Goal: Task Accomplishment & Management: Manage account settings

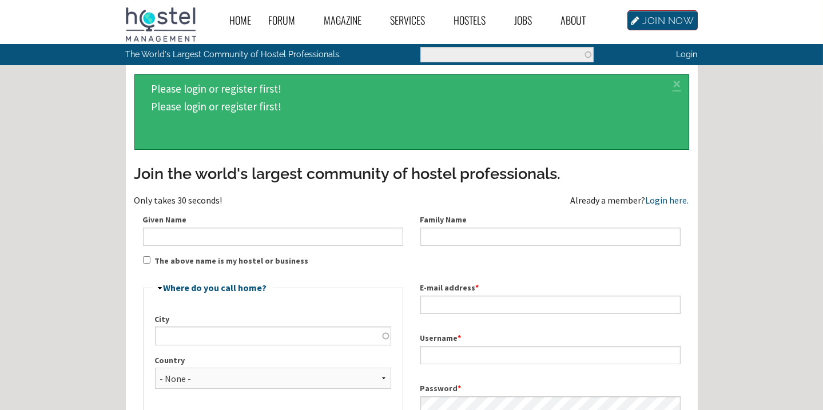
click at [651, 18] on link "JOIN NOW" at bounding box center [662, 20] width 70 height 20
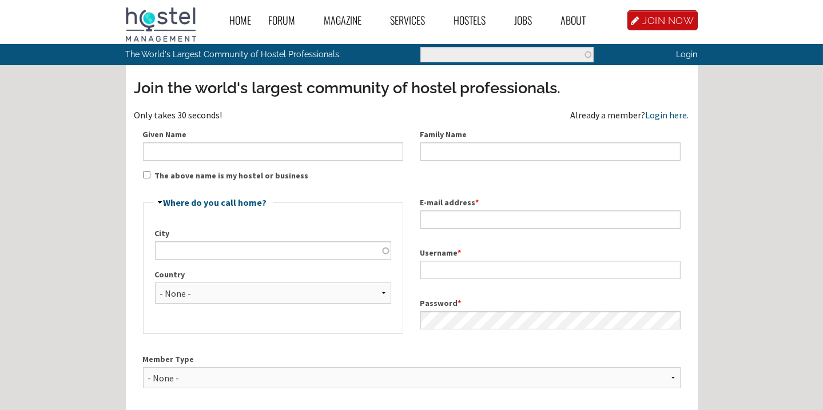
click at [232, 137] on label "Given Name" at bounding box center [273, 135] width 260 height 12
click at [232, 142] on input "Given Name" at bounding box center [273, 151] width 260 height 18
click at [234, 142] on input "Given Name" at bounding box center [273, 151] width 260 height 18
click at [231, 153] on input "Given Name" at bounding box center [273, 151] width 260 height 18
click at [181, 149] on input "hafiz" at bounding box center [273, 151] width 260 height 18
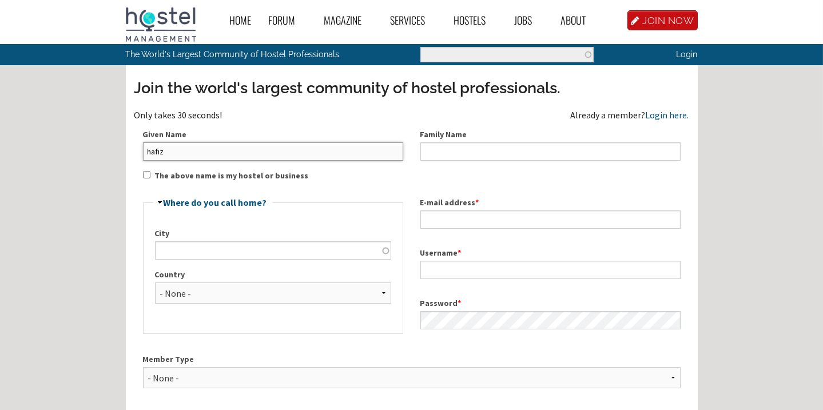
click at [181, 149] on input "hafiz" at bounding box center [273, 151] width 260 height 18
type input "HAFIZ MUHAMMAD BILALL"
click at [199, 154] on input "HAFIZ MUHAMMAD BILALL" at bounding box center [273, 151] width 260 height 18
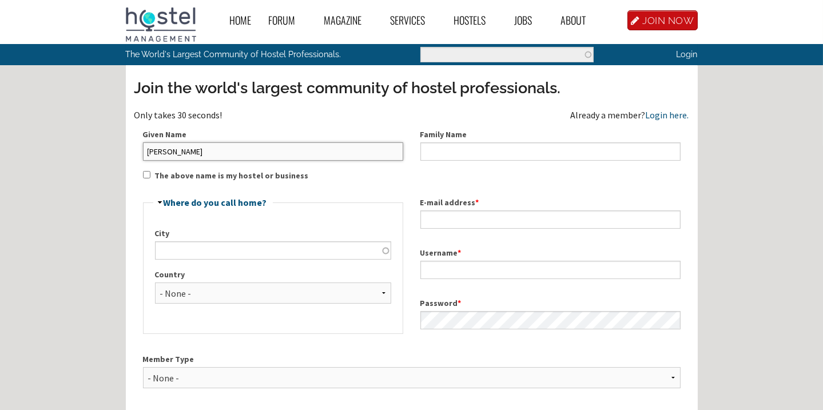
click at [200, 154] on input "HAFIZ MUHAMMAD BILALL" at bounding box center [273, 151] width 260 height 18
click at [456, 147] on input "Family Name" at bounding box center [550, 151] width 260 height 18
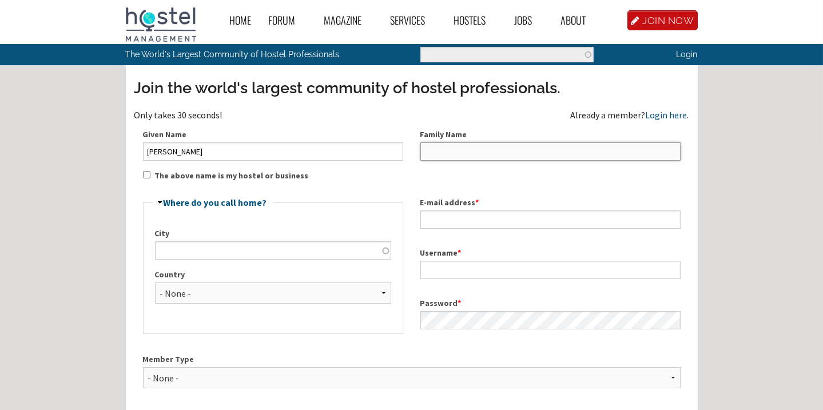
paste input "HAFIZ MUHAMMAD BILALL"
drag, startPoint x: 486, startPoint y: 150, endPoint x: 357, endPoint y: 155, distance: 129.9
click at [361, 157] on div "Join the world's largest community of hostel professionals. Only takes 30 secon…" at bounding box center [411, 295] width 554 height 436
click at [464, 149] on input "BILALL" at bounding box center [550, 151] width 260 height 18
type input "BILAL"
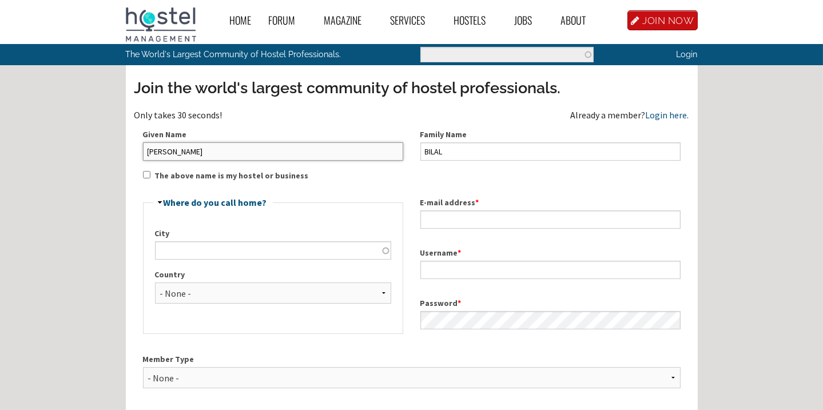
click at [278, 154] on input "HAFIZ MUHAMMAD BILALL" at bounding box center [273, 151] width 260 height 18
type input "[PERSON_NAME]"
click at [151, 176] on div "Join the world's largest community of hostel professionals. Only takes 30 secon…" at bounding box center [411, 295] width 554 height 436
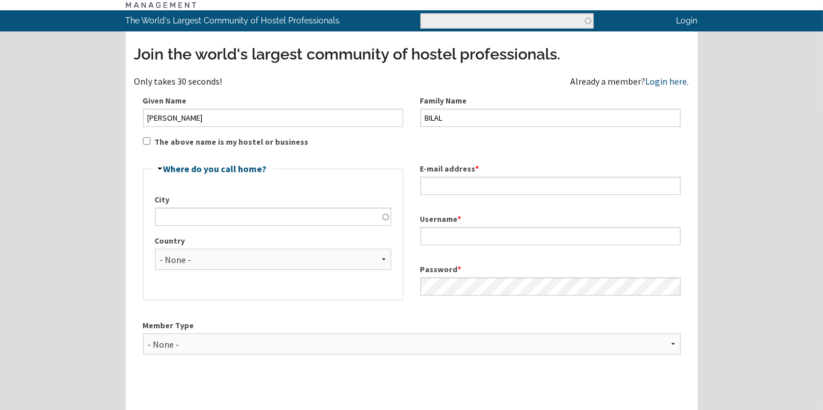
scroll to position [51, 0]
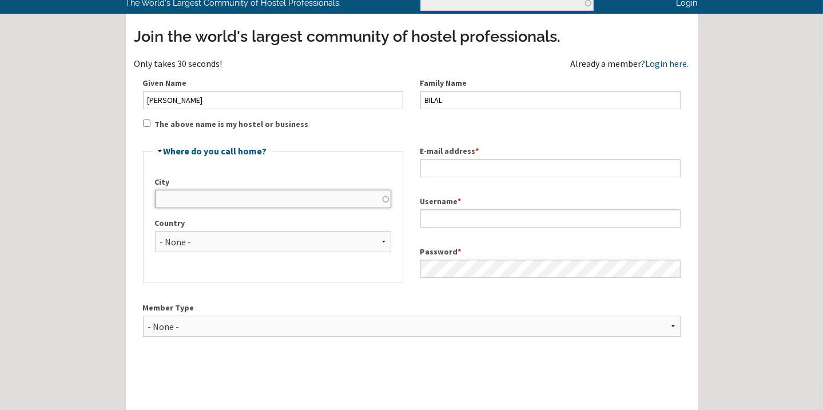
click at [194, 203] on input "City" at bounding box center [273, 199] width 236 height 18
click at [245, 198] on input "City" at bounding box center [273, 199] width 236 height 18
type input "OKARA"
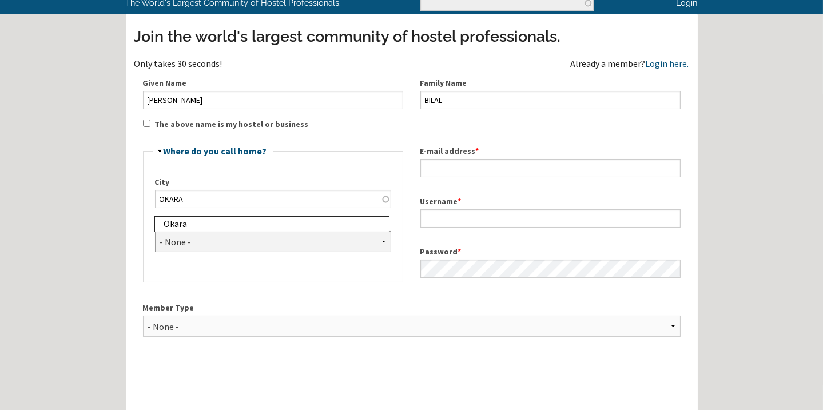
click at [190, 241] on select "- None - Afghanistan Åland Islands Albania Algeria American Samoa Andorra Angol…" at bounding box center [273, 241] width 236 height 21
select select "1031"
click at [155, 231] on select "- None - Afghanistan Åland Islands Albania Algeria American Samoa Andorra Angol…" at bounding box center [273, 241] width 236 height 21
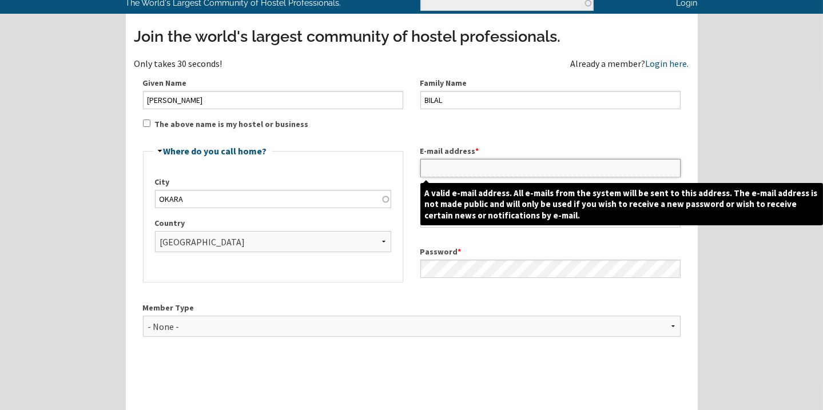
click at [453, 171] on input "E-mail address *" at bounding box center [550, 168] width 260 height 18
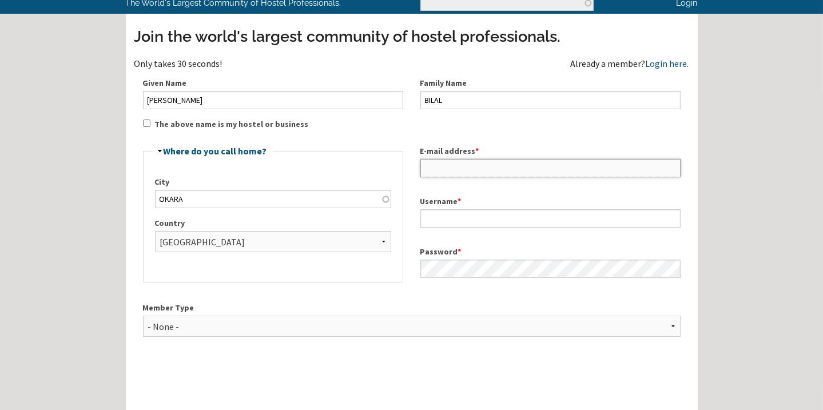
paste input "raobilal70@gmail.com"
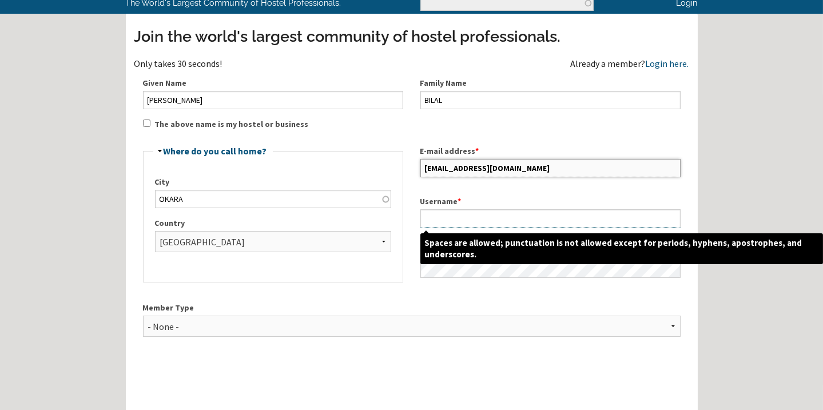
type input "raobilal70@gmail.com"
click at [448, 212] on input "Username *" at bounding box center [550, 218] width 260 height 18
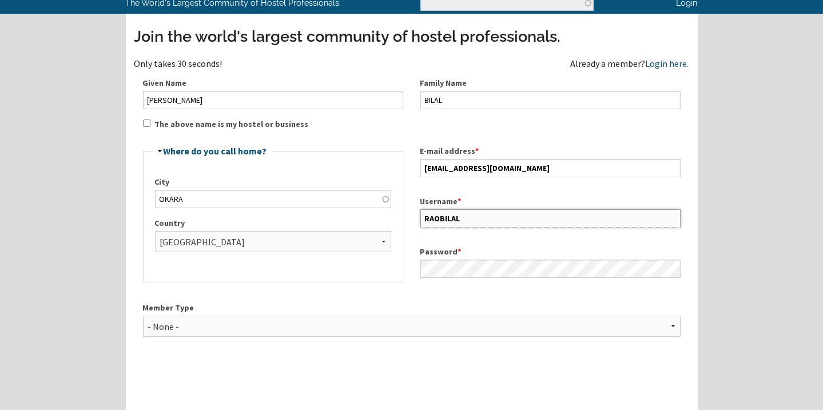
type input "RAOBILAL"
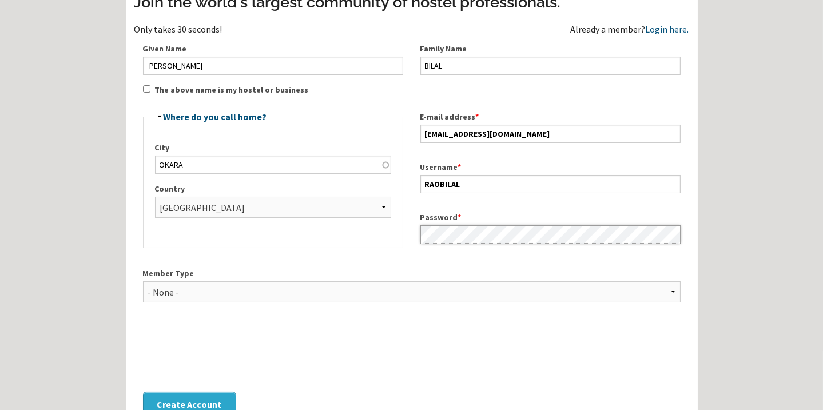
scroll to position [103, 0]
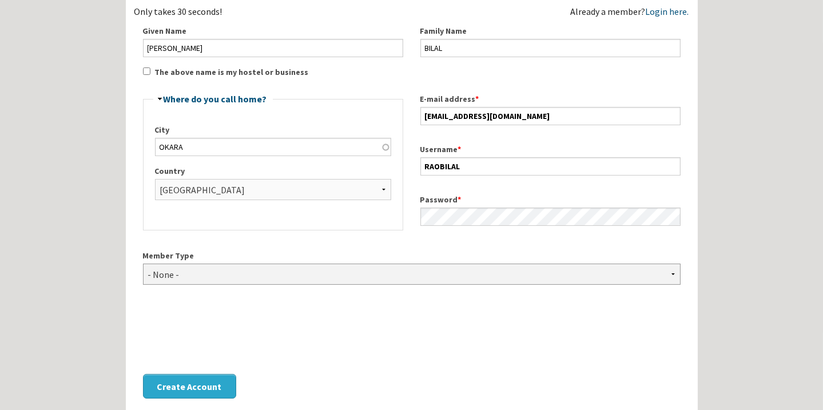
click at [190, 272] on select "- None - Hostel Owner Hostel Manager Hostel Investor Hostel Staff Hostel Volunt…" at bounding box center [411, 274] width 537 height 21
click at [69, 194] on div "Home Forum « Back Forum Forums Index « Back Forums Index New Posts Recent Activ…" at bounding box center [411, 251] width 823 height 708
click at [163, 273] on select "- None - Hostel Owner Hostel Manager Hostel Investor Hostel Staff Hostel Volunt…" at bounding box center [411, 274] width 537 height 21
select select "1417"
click at [143, 264] on select "- None - Hostel Owner Hostel Manager Hostel Investor Hostel Staff Hostel Volunt…" at bounding box center [411, 274] width 537 height 21
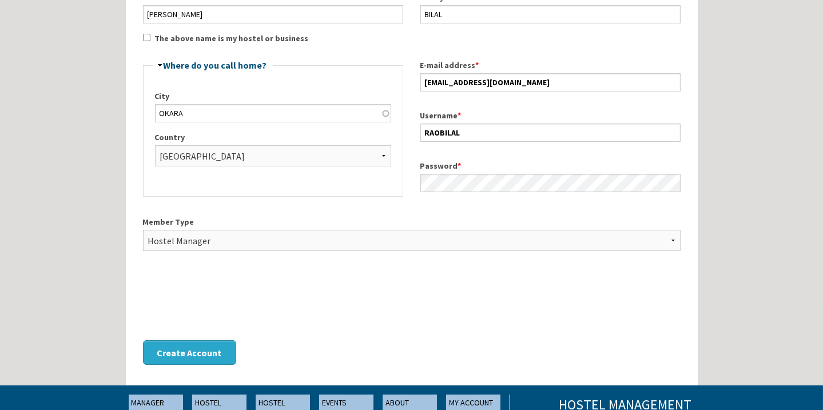
scroll to position [155, 0]
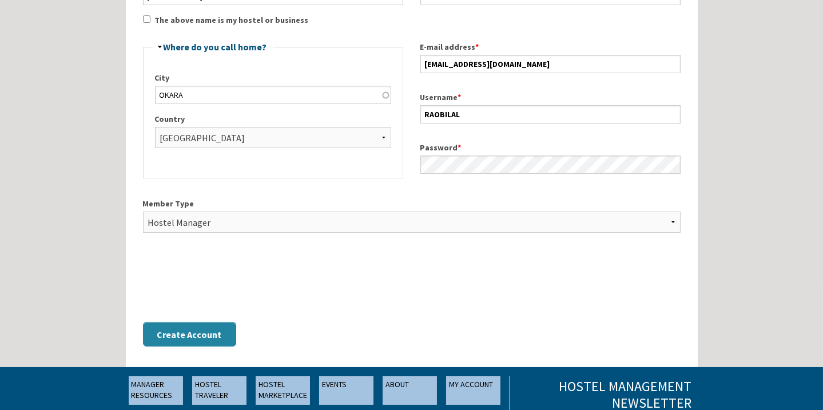
click at [176, 343] on button "Create Account" at bounding box center [189, 334] width 93 height 25
click at [178, 333] on button "Create Account" at bounding box center [189, 334] width 93 height 25
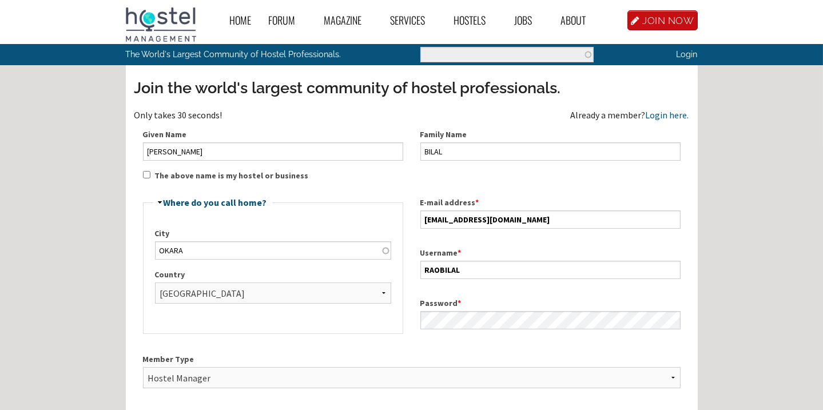
scroll to position [297, 0]
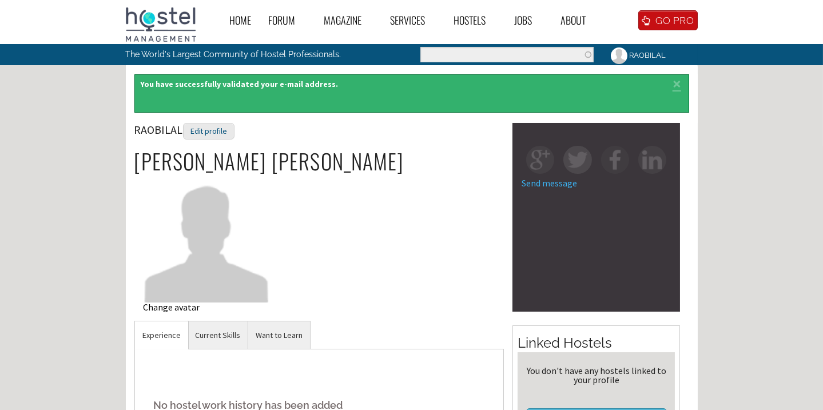
click at [174, 308] on div "Change avatar" at bounding box center [206, 306] width 126 height 9
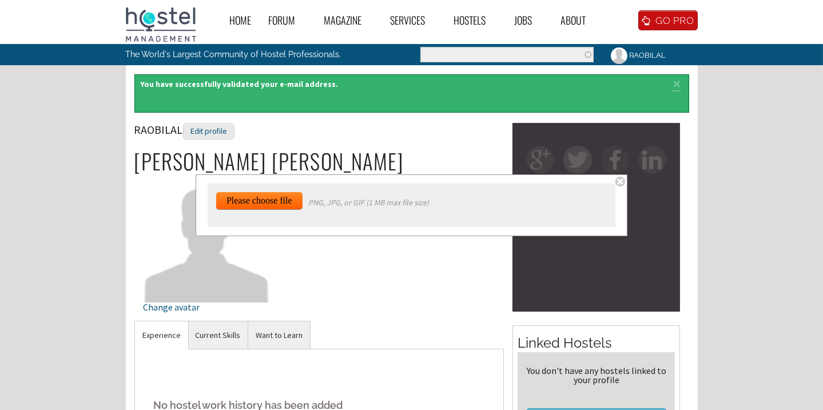
click at [233, 201] on input "file" at bounding box center [265, 352] width 98 height 320
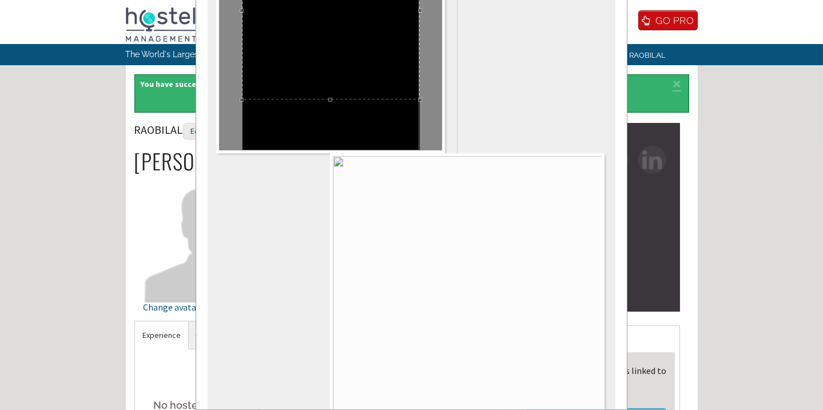
scroll to position [149, 0]
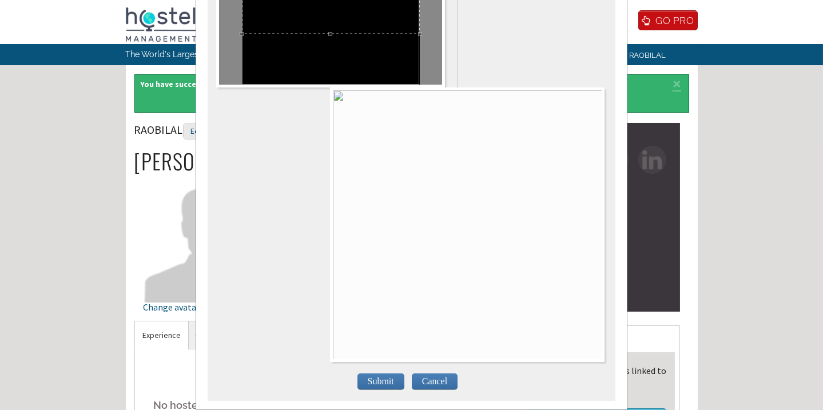
click at [386, 373] on span "Submit" at bounding box center [380, 381] width 47 height 16
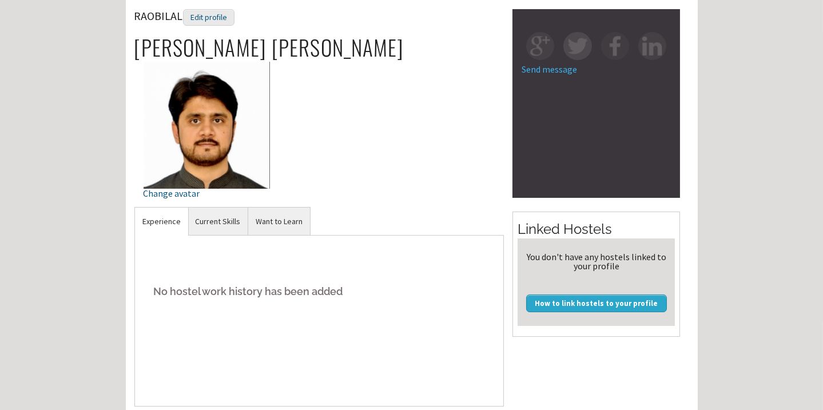
scroll to position [260, 0]
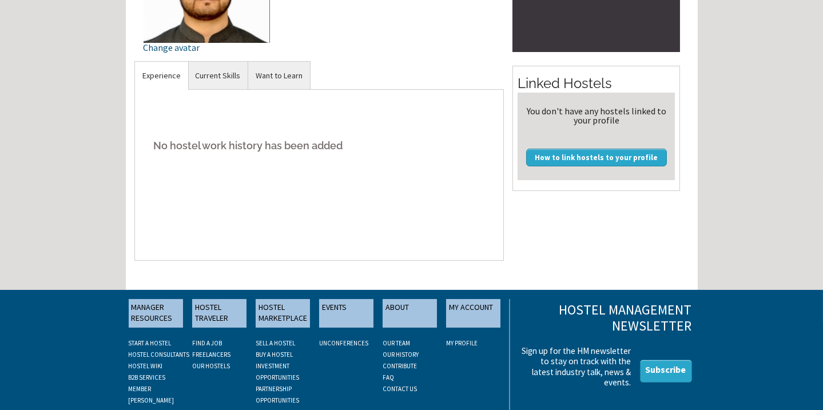
click at [155, 75] on link "Experience" at bounding box center [161, 76] width 53 height 28
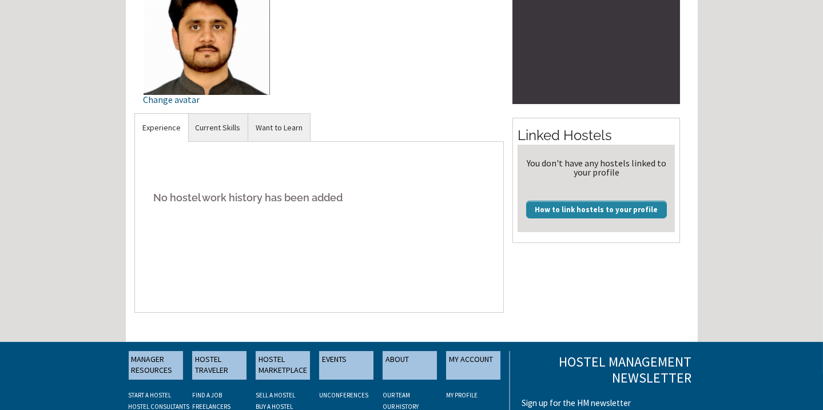
click at [557, 208] on link "How to link hostels to your profile" at bounding box center [596, 209] width 141 height 17
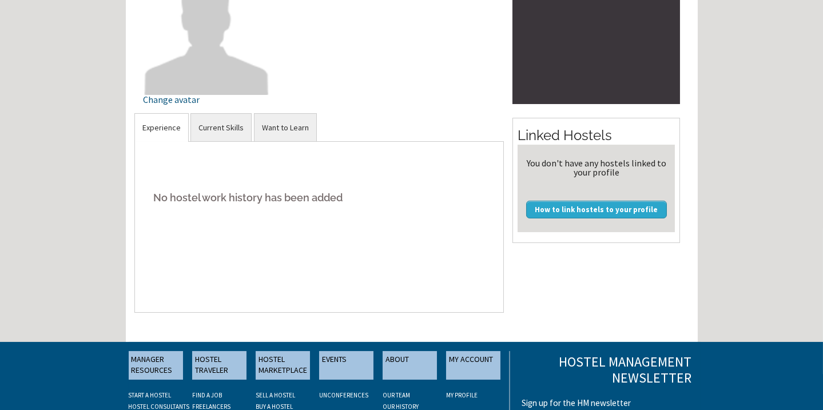
scroll to position [208, 0]
click at [169, 125] on link "Experience" at bounding box center [161, 128] width 53 height 28
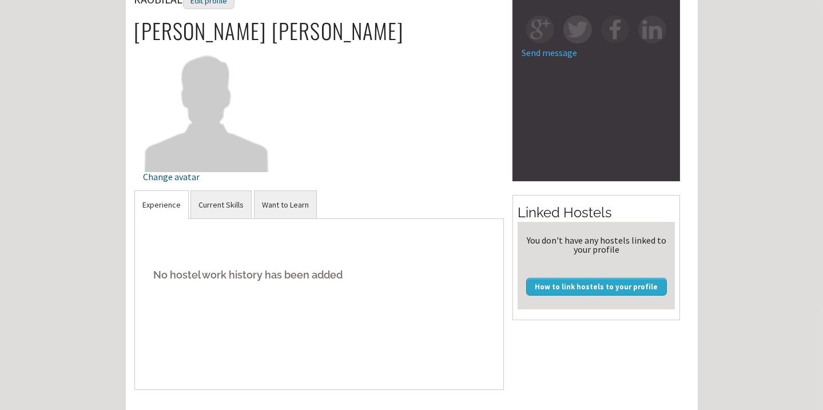
scroll to position [0, 0]
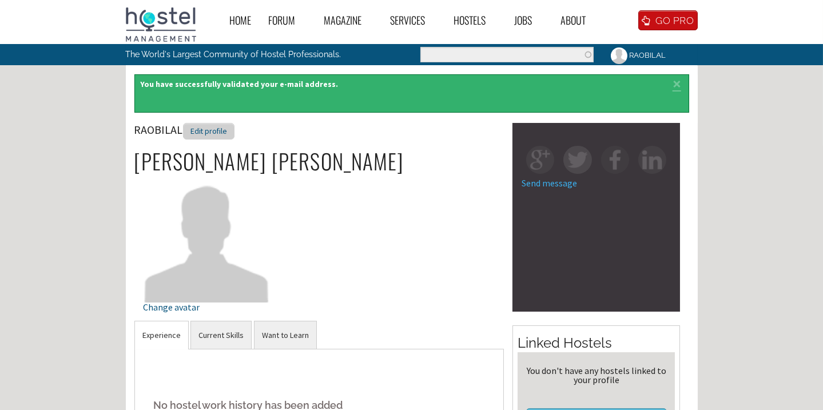
click at [213, 130] on div "Edit profile" at bounding box center [208, 131] width 51 height 17
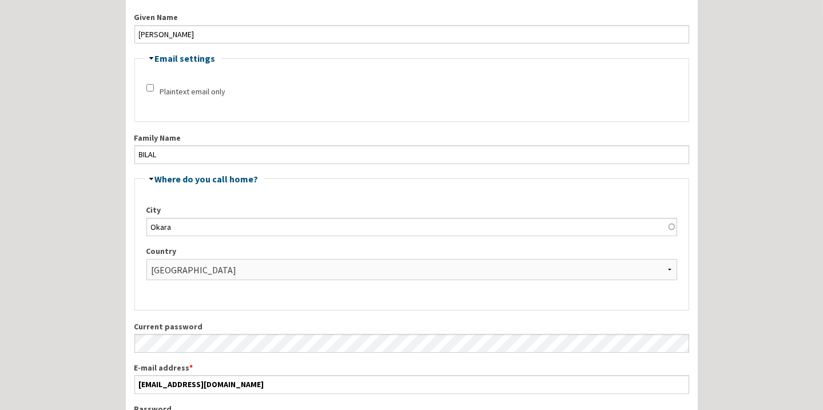
scroll to position [155, 0]
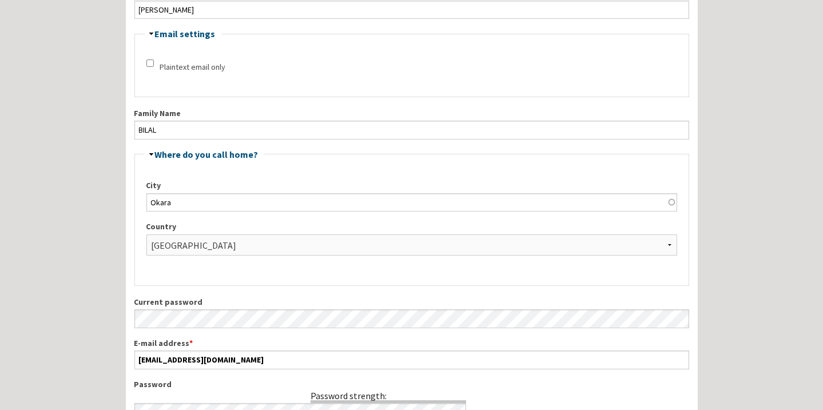
click at [154, 59] on div "Plaintext email only" at bounding box center [234, 67] width 177 height 17
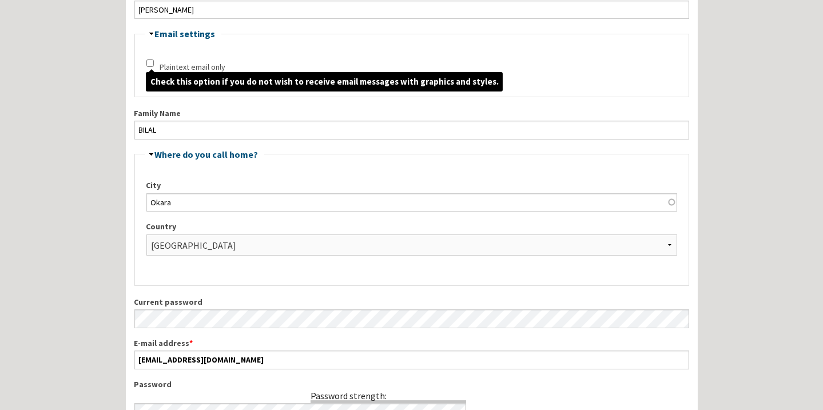
click at [147, 60] on input "Plaintext email only" at bounding box center [149, 62] width 7 height 7
checkbox input "true"
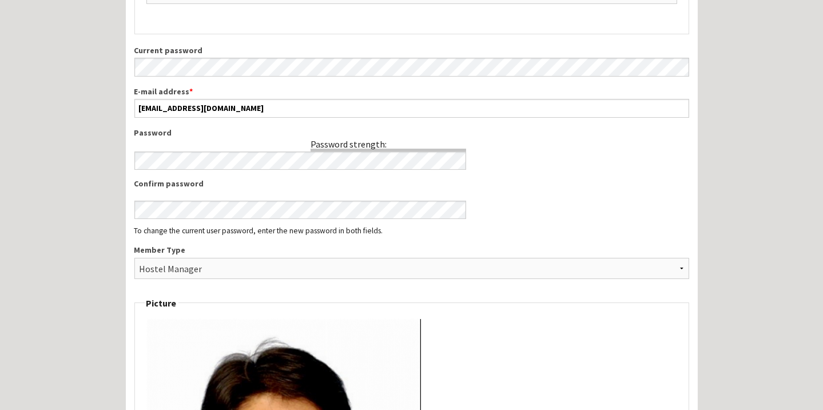
scroll to position [468, 0]
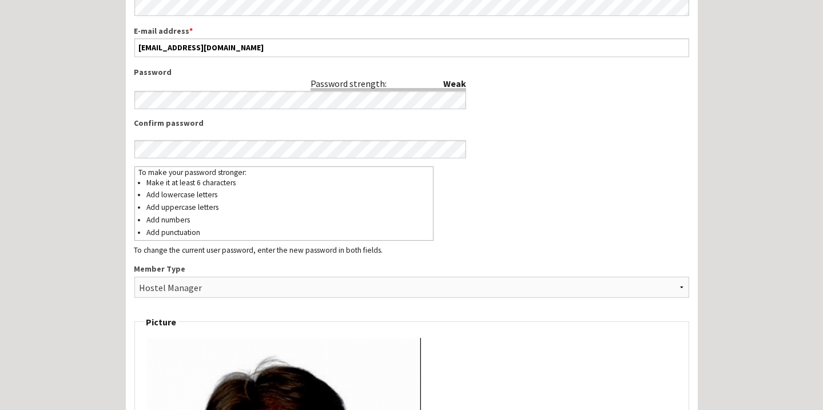
click at [541, 75] on div "Weak Password strength: Password Passwords match: Confirm password To make your…" at bounding box center [411, 160] width 554 height 188
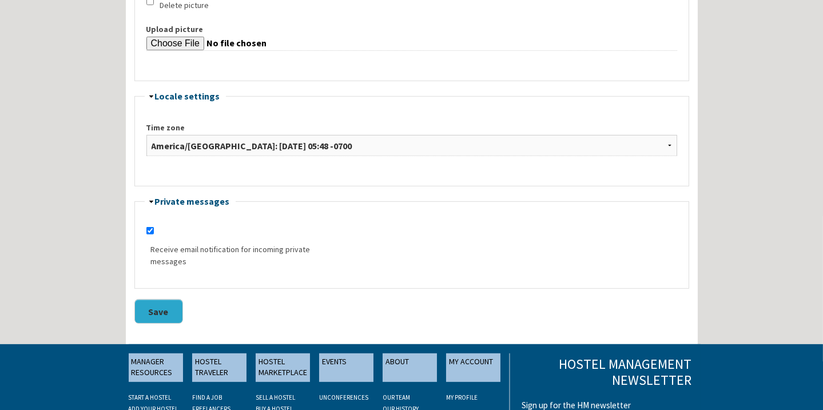
scroll to position [1039, 0]
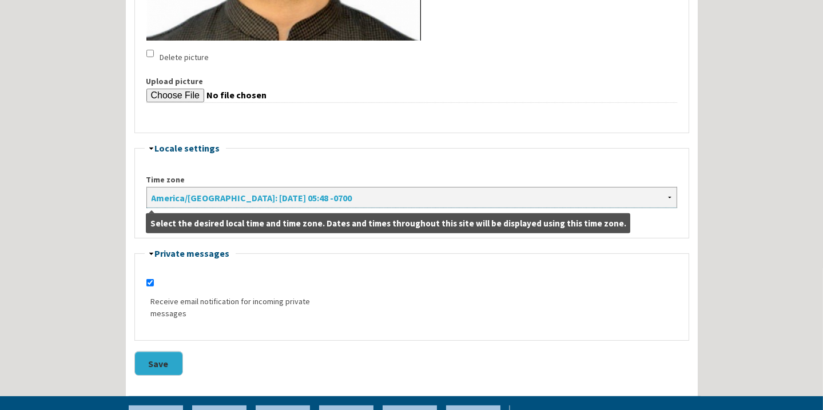
click at [587, 200] on select "[GEOGRAPHIC_DATA]/[GEOGRAPHIC_DATA]: [DATE] 12:48 +0000 [GEOGRAPHIC_DATA]/[GEOG…" at bounding box center [411, 197] width 530 height 21
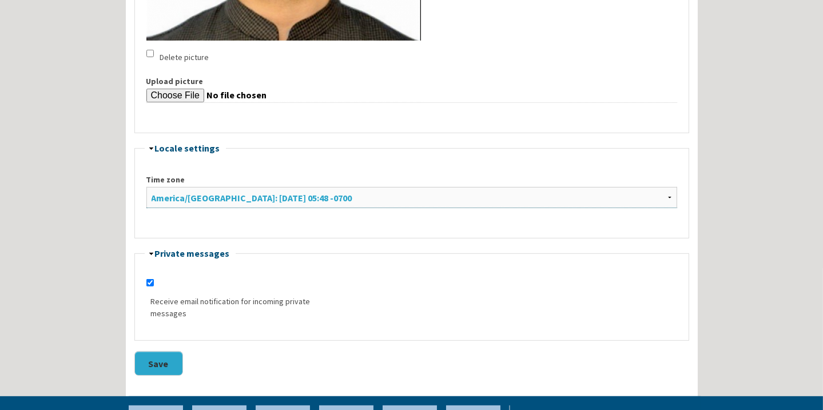
select select "[GEOGRAPHIC_DATA]/[GEOGRAPHIC_DATA]"
click at [146, 187] on select "[GEOGRAPHIC_DATA]/[GEOGRAPHIC_DATA]: [DATE] 12:48 +0000 [GEOGRAPHIC_DATA]/[GEOG…" at bounding box center [411, 197] width 530 height 21
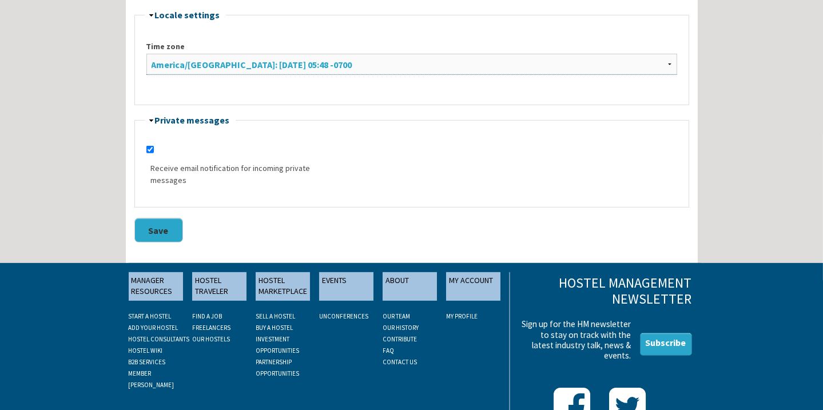
scroll to position [1195, 0]
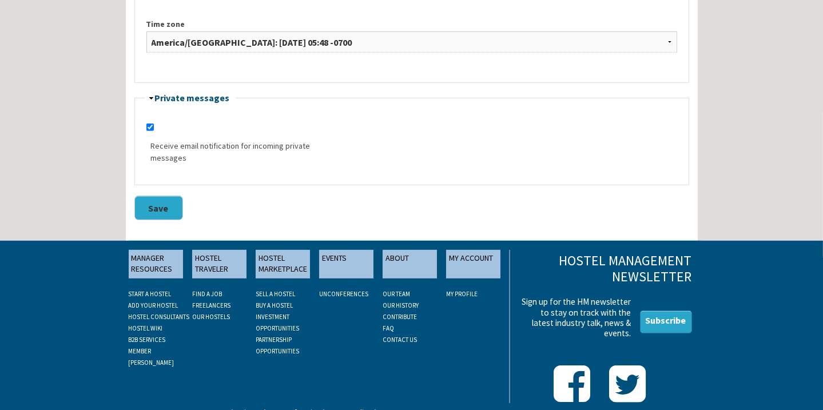
click at [159, 211] on button "Save" at bounding box center [158, 207] width 49 height 25
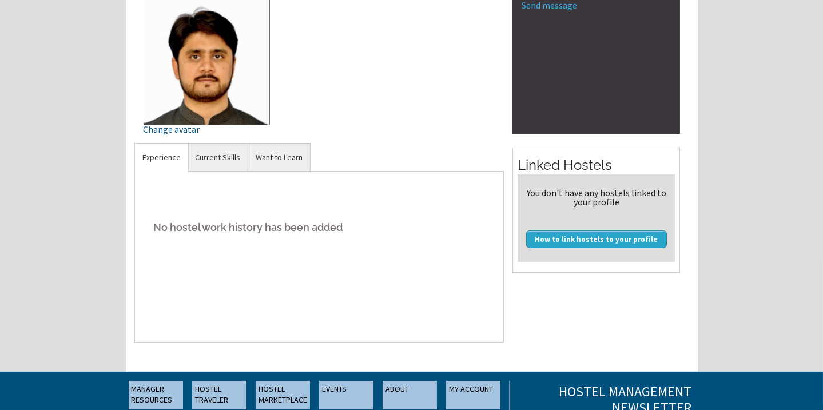
scroll to position [260, 0]
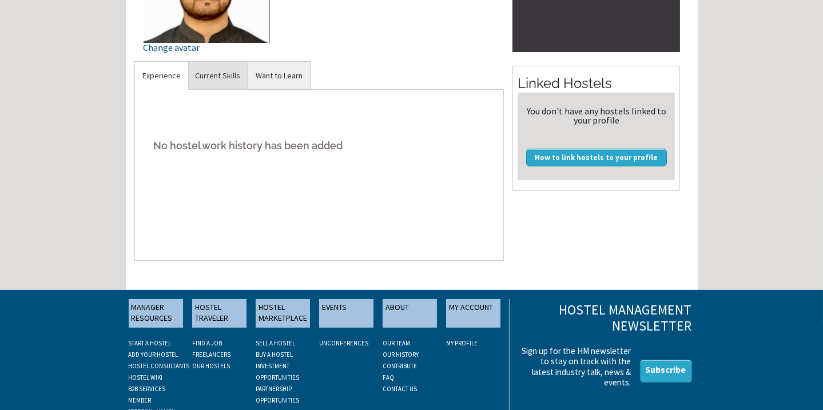
click at [223, 76] on link "Current Skills" at bounding box center [217, 76] width 60 height 28
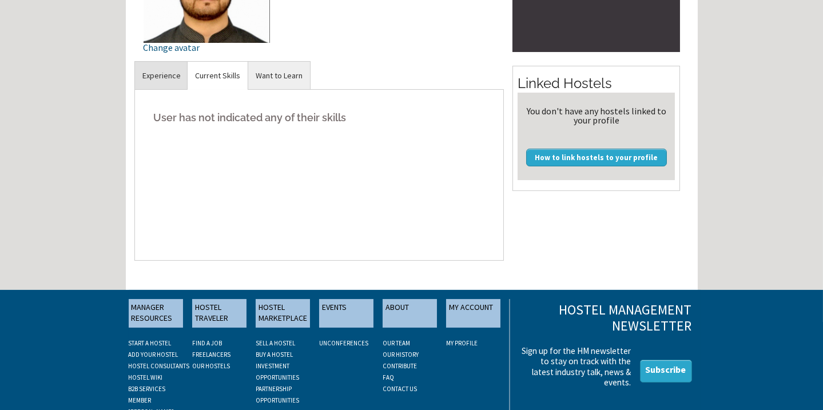
click at [177, 66] on link "Experience" at bounding box center [161, 76] width 53 height 28
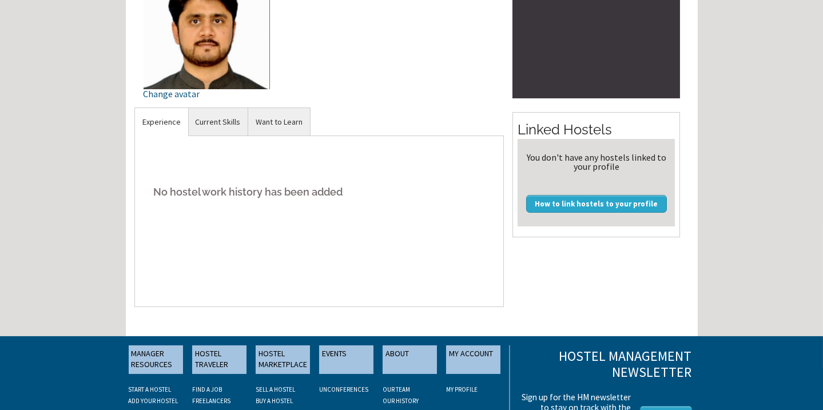
scroll to position [220, 0]
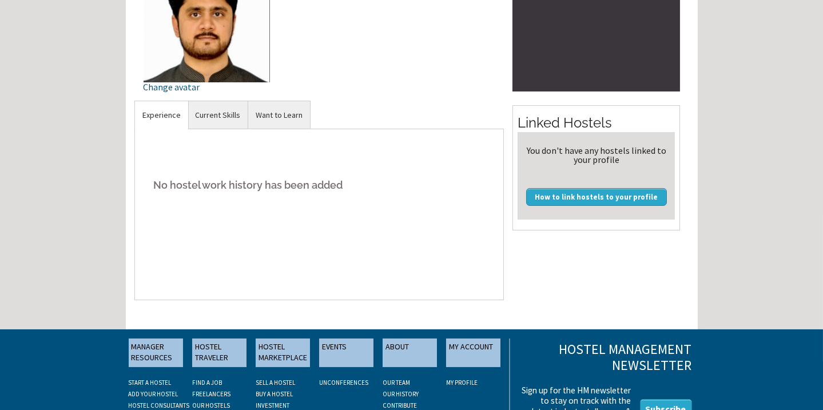
click at [158, 118] on link "Experience" at bounding box center [161, 115] width 53 height 28
click at [182, 183] on h5 "No hostel work history has been added" at bounding box center [319, 184] width 352 height 35
click at [155, 113] on link "Experience" at bounding box center [161, 115] width 53 height 28
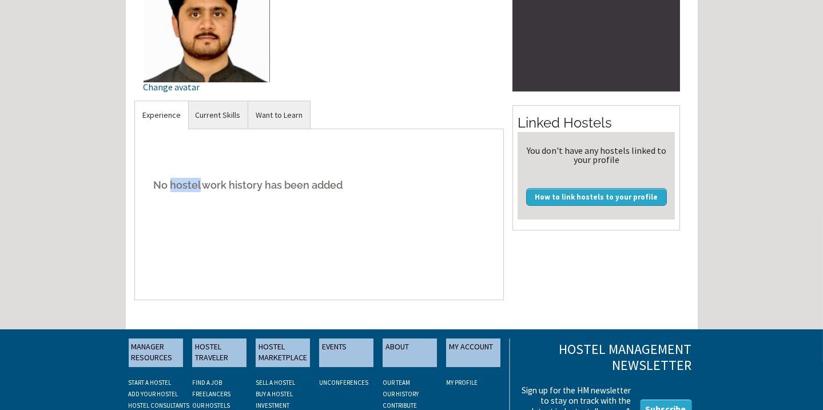
click at [155, 113] on link "Experience" at bounding box center [161, 115] width 53 height 28
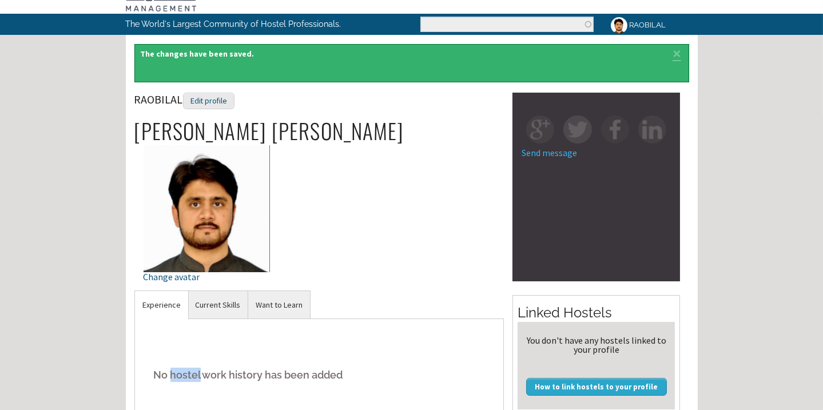
scroll to position [12, 0]
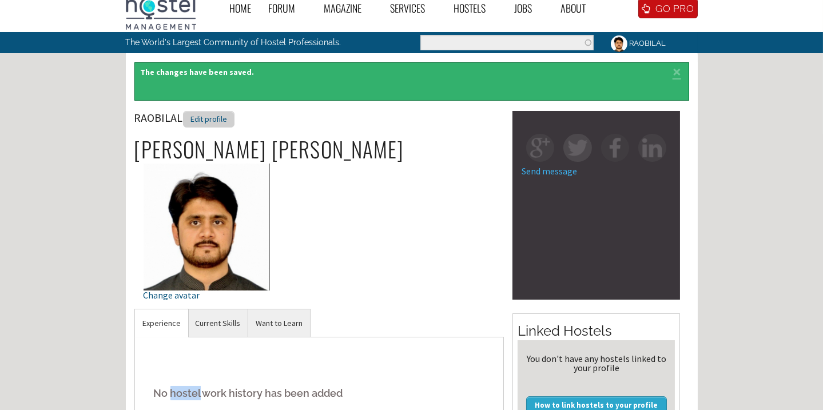
click at [220, 116] on div "Edit profile" at bounding box center [208, 119] width 51 height 17
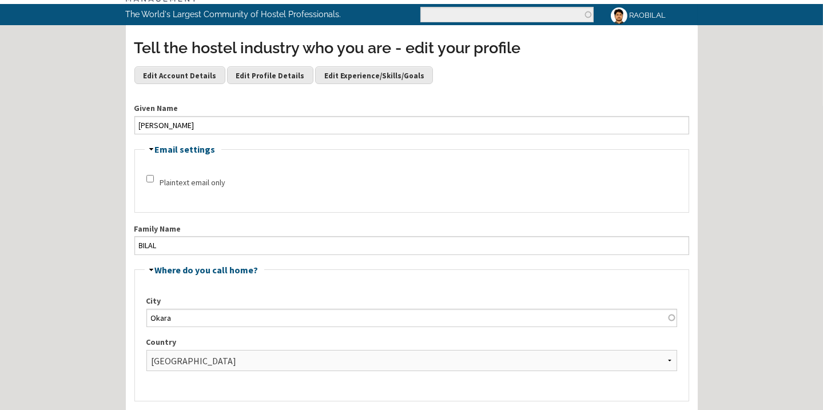
scroll to position [38, 0]
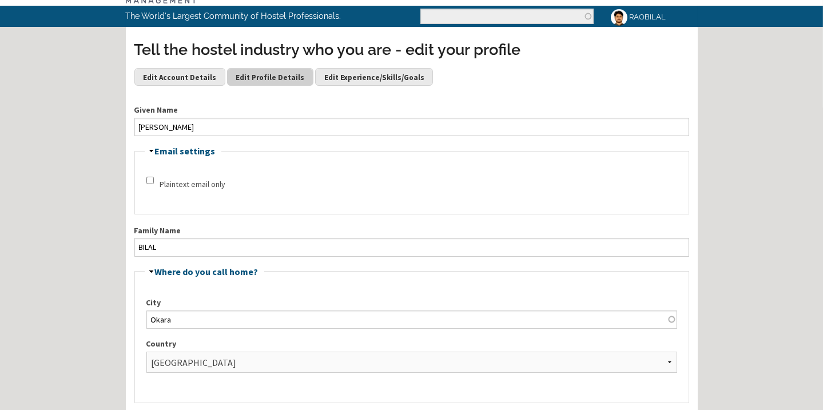
click at [252, 75] on link "Edit Profile Details" at bounding box center [270, 76] width 86 height 17
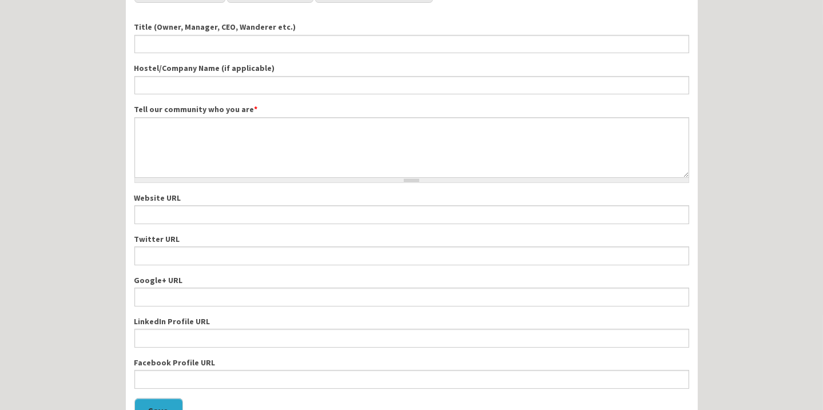
scroll to position [51, 0]
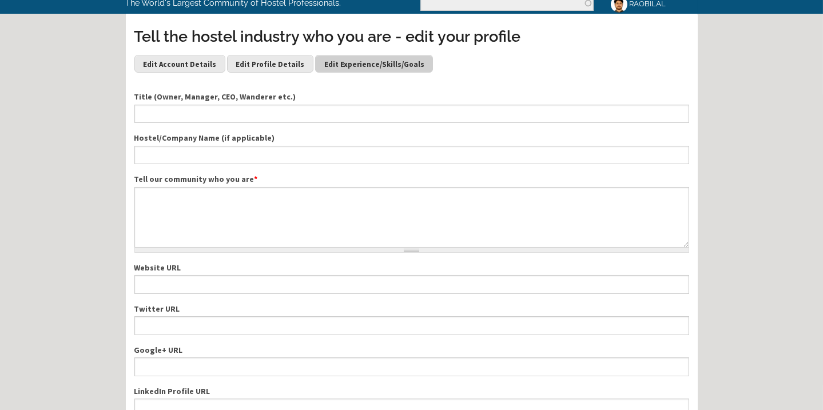
click at [358, 63] on link "Edit Experience/Skills/Goals" at bounding box center [374, 63] width 118 height 17
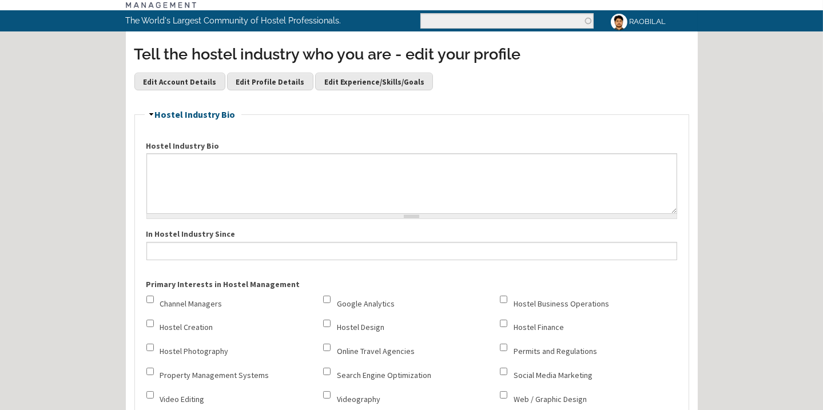
scroll to position [51, 0]
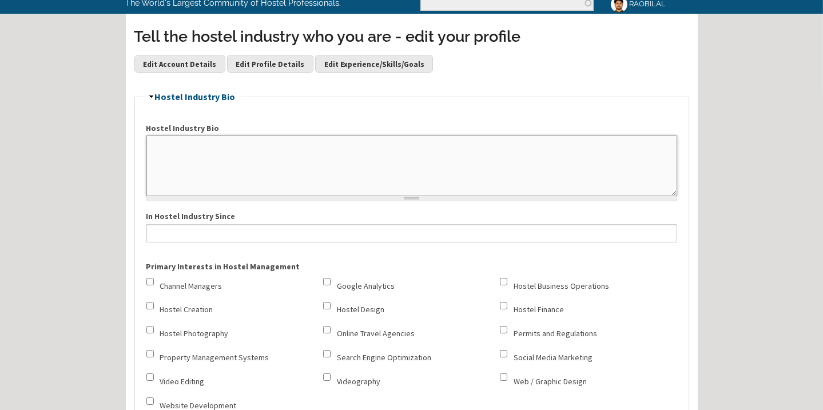
click at [422, 163] on textarea "Hostel Industry Bio" at bounding box center [411, 165] width 530 height 61
paste textarea "Assistant Manager Administration (EBPS-I7) In Hostel Branch, Field Adm Director…"
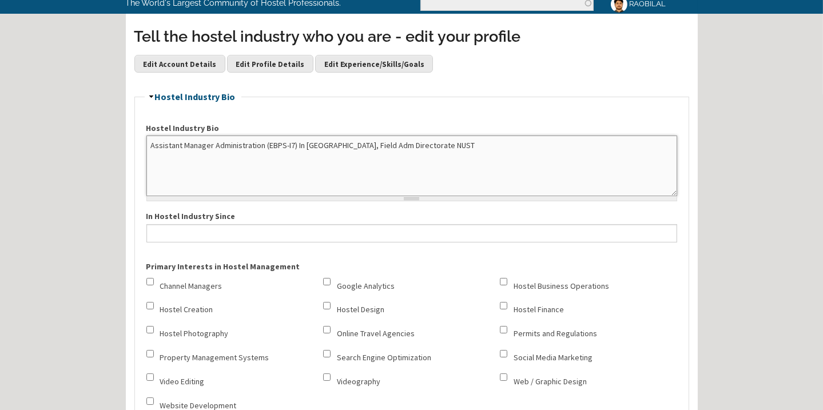
type textarea "Assistant Manager Administration (EBPS-I7) In Hostel Branch, Field Adm Director…"
click at [222, 230] on input "In Hostel Industry Since" at bounding box center [411, 233] width 530 height 18
click at [222, 229] on input "In Hostel Industry Since" at bounding box center [411, 233] width 530 height 18
type input "Q"
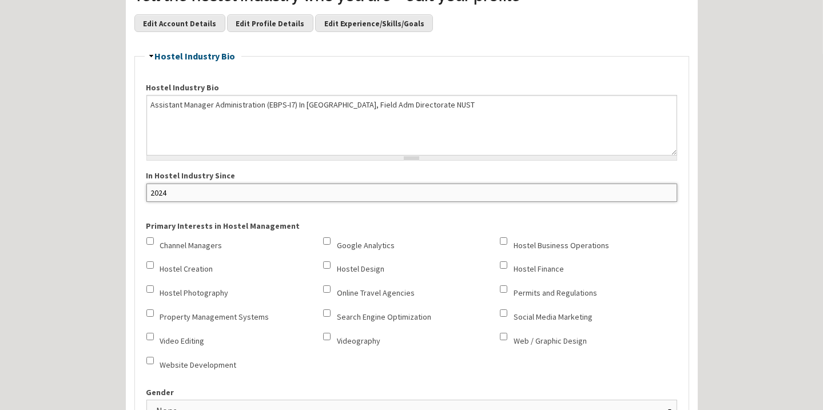
scroll to position [155, 0]
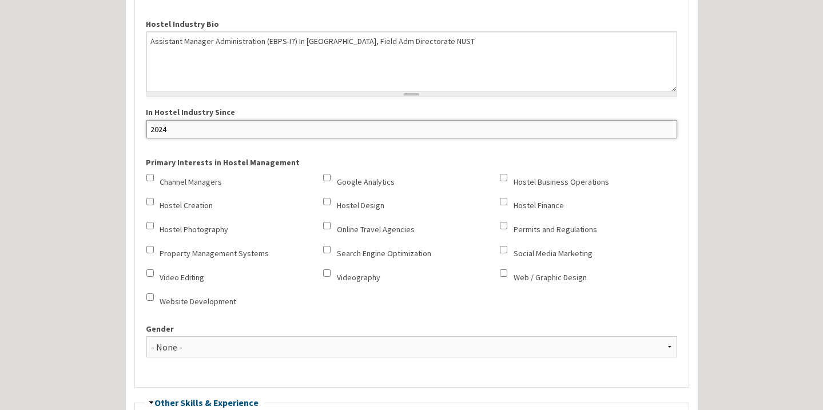
type input "2024"
click at [161, 177] on label "Channel Managers" at bounding box center [191, 182] width 62 height 12
click at [154, 177] on input "Channel Managers" at bounding box center [149, 177] width 7 height 7
checkbox input "true"
click at [501, 174] on input "Hostel Business Operations" at bounding box center [503, 177] width 7 height 7
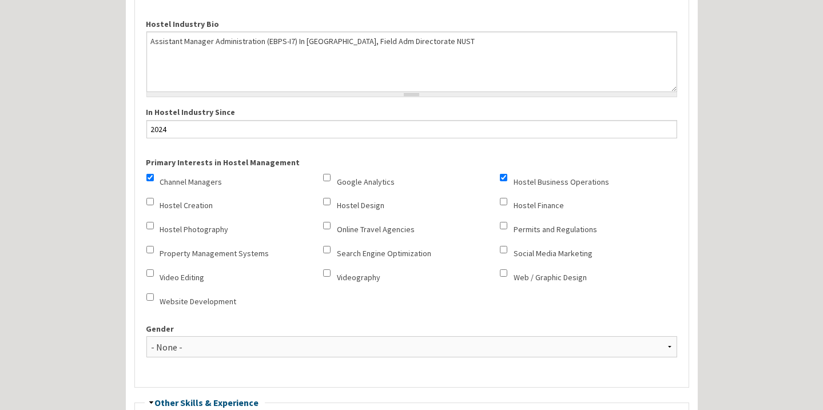
click at [501, 174] on input "Hostel Business Operations" at bounding box center [503, 177] width 7 height 7
checkbox input "true"
click at [504, 223] on input "Permits and Regulations" at bounding box center [503, 225] width 7 height 7
checkbox input "true"
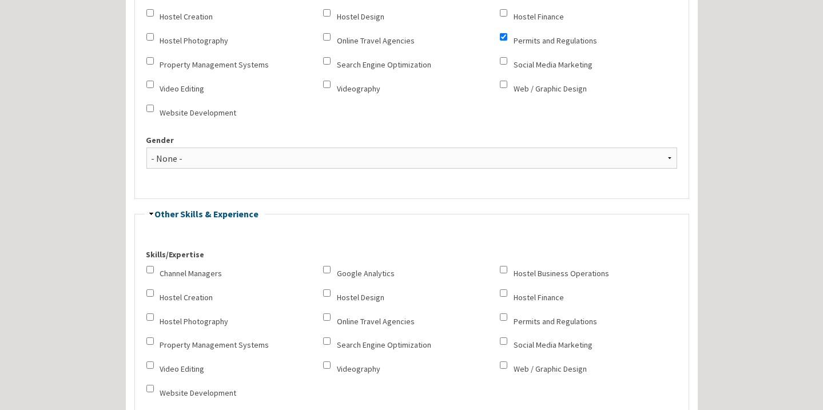
scroll to position [364, 0]
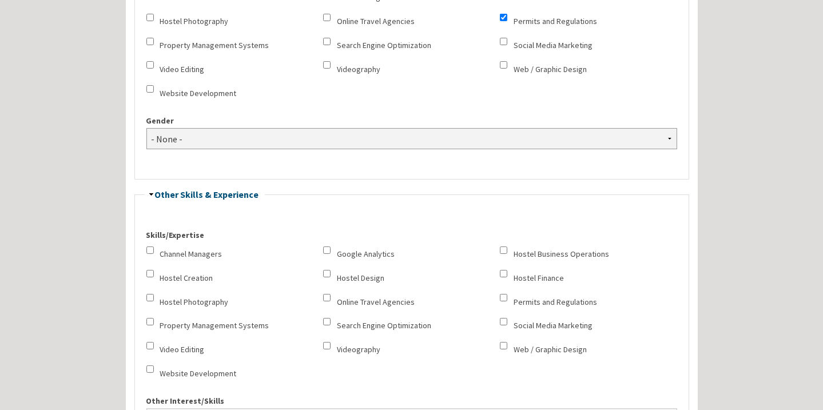
click at [302, 137] on select "- None - Female Male Non-binary Prefer not to say" at bounding box center [411, 138] width 530 height 21
select select "1105"
click at [146, 128] on select "- None - Female Male Non-binary Prefer not to say" at bounding box center [411, 138] width 530 height 21
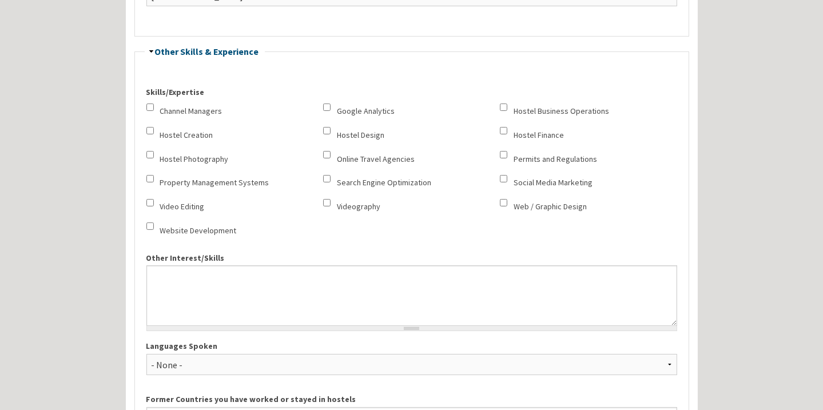
scroll to position [520, 0]
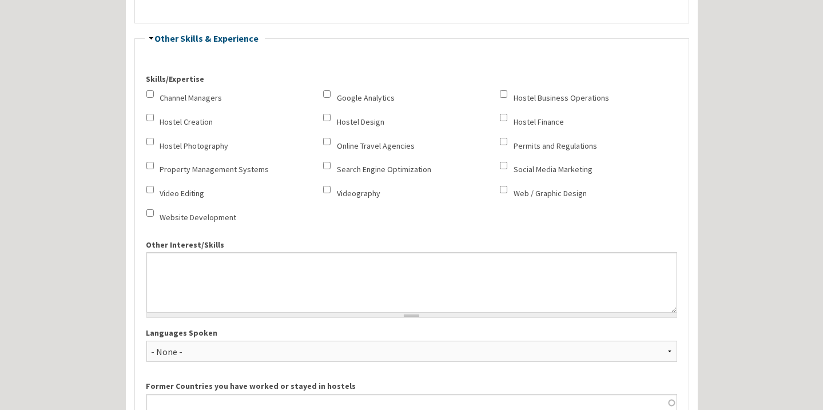
click at [200, 92] on label "Channel Managers" at bounding box center [191, 98] width 62 height 12
click at [154, 92] on input "Channel Managers" at bounding box center [149, 93] width 7 height 7
checkbox input "true"
click at [520, 141] on label "Permits and Regulations" at bounding box center [554, 146] width 83 height 12
click at [507, 141] on input "Permits and Regulations" at bounding box center [503, 141] width 7 height 7
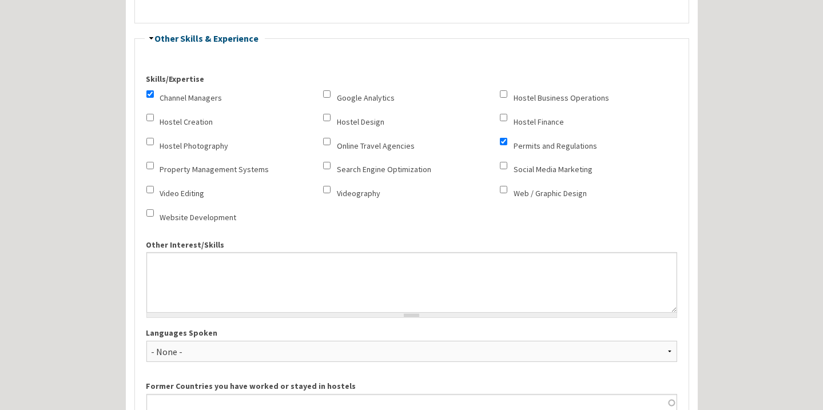
click at [520, 141] on label "Permits and Regulations" at bounding box center [554, 146] width 83 height 12
click at [507, 141] on input "Permits and Regulations" at bounding box center [503, 141] width 7 height 7
click at [504, 139] on input "Permits and Regulations" at bounding box center [503, 141] width 7 height 7
checkbox input "true"
click at [509, 90] on div "Hostel Business Operations" at bounding box center [588, 98] width 177 height 17
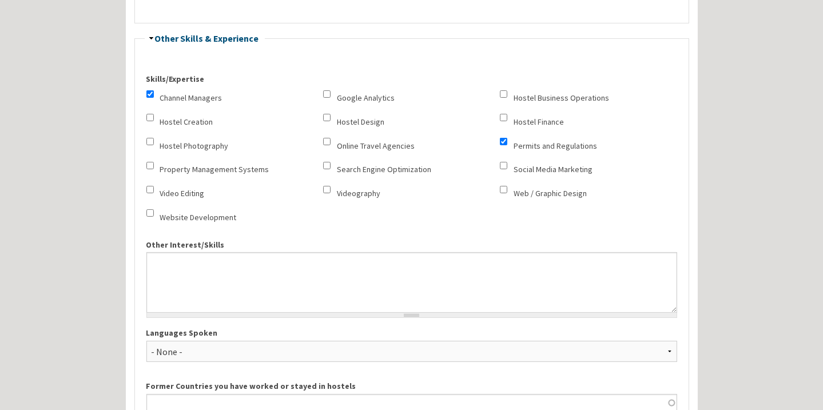
click at [502, 92] on input "Hostel Business Operations" at bounding box center [503, 93] width 7 height 7
checkbox input "true"
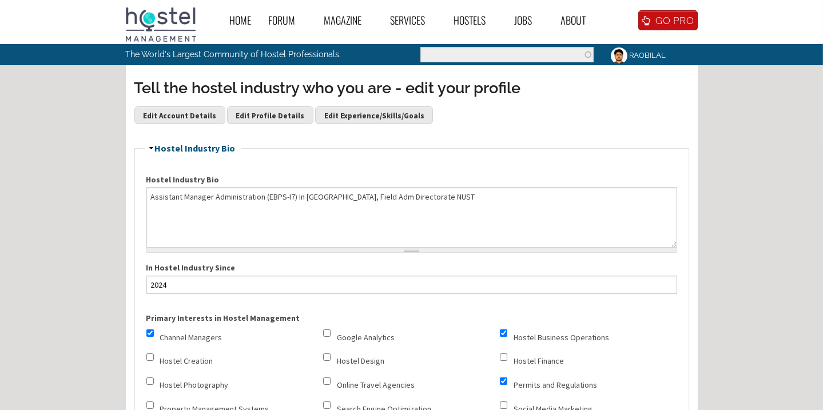
scroll to position [0, 0]
click at [465, 194] on textarea "Assistant Manager Administration (EBPS-I7) In Hostel Branch, Field Adm Director…" at bounding box center [411, 217] width 530 height 61
paste textarea "National University of Sciences & Technology Sector H-I2 Islamabad Pak"
type textarea "Assistant Manager Administration (EBPS-I7) In Hostel Branch, Field Adm Director…"
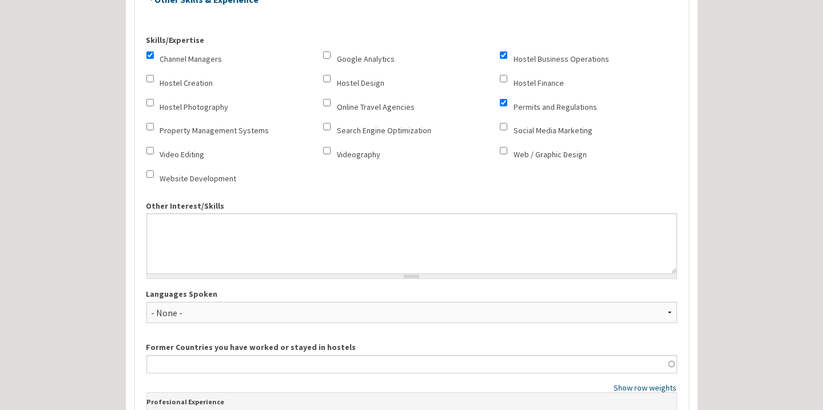
scroll to position [572, 0]
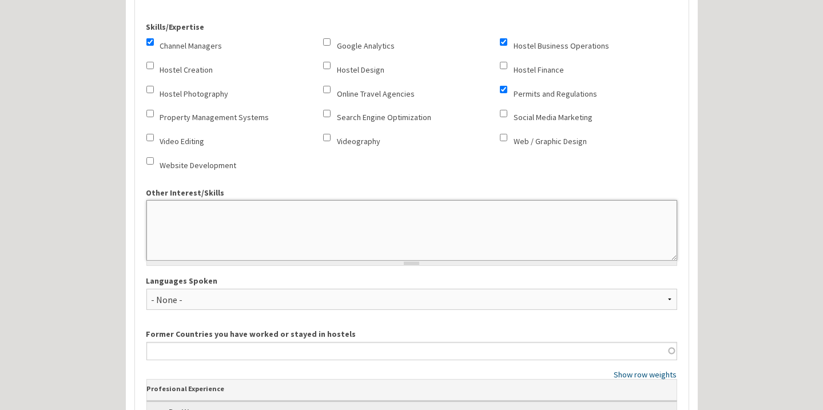
click at [254, 217] on textarea "Other Interest/Skills" at bounding box center [411, 230] width 530 height 61
paste textarea "National University of Sciences & Technology Sector H-I2 Islamabad Pak"
paste textarea "Office Administration Team Management Workflow Optimization Communication Resou…"
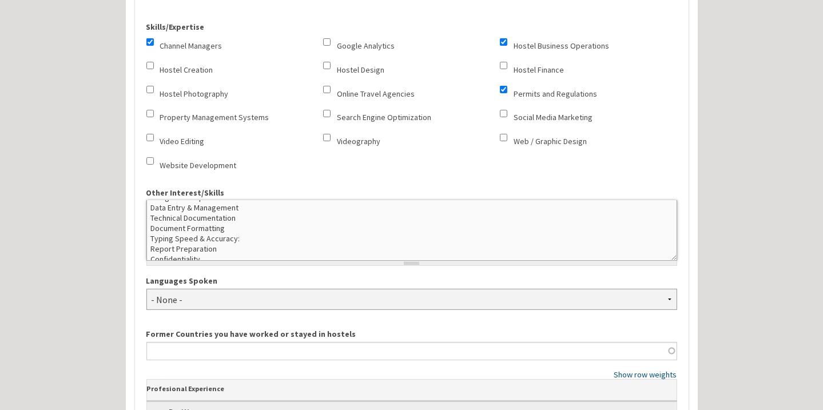
type textarea "Office Administration Team Management Workflow Optimization Communication Resou…"
click at [234, 290] on select "- None -" at bounding box center [411, 299] width 530 height 21
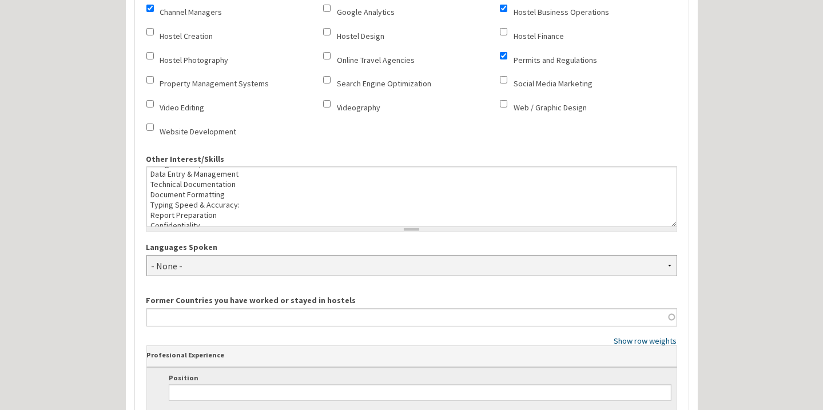
scroll to position [623, 0]
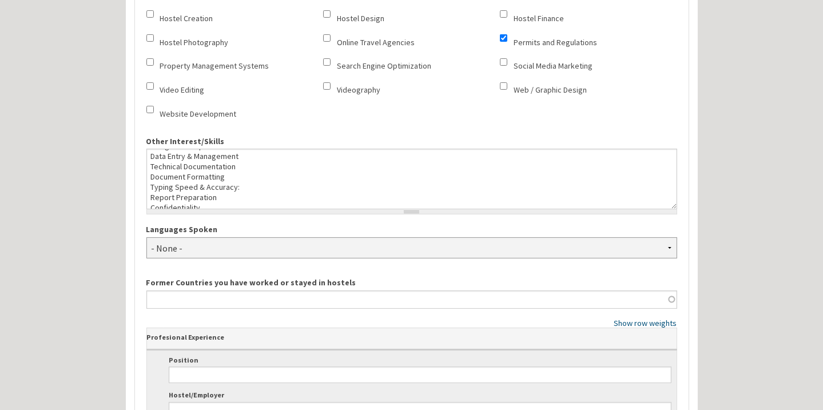
click at [222, 240] on select "- None -" at bounding box center [411, 247] width 530 height 21
click at [146, 237] on select "- None -" at bounding box center [411, 247] width 530 height 21
click at [208, 237] on select "- None -" at bounding box center [411, 247] width 530 height 21
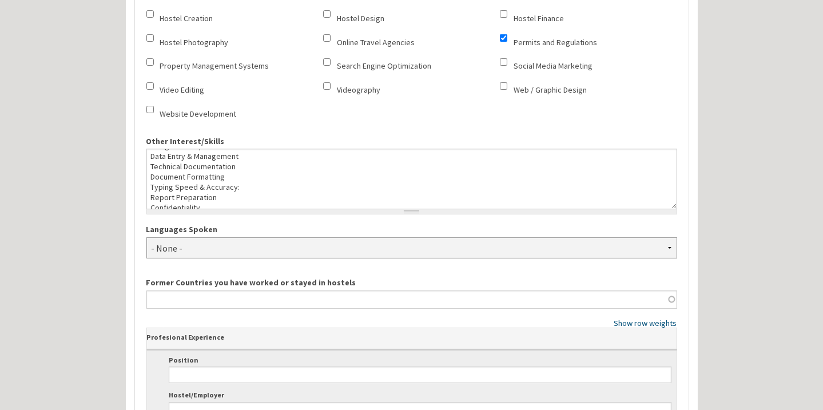
click at [671, 240] on select "- None -" at bounding box center [411, 247] width 530 height 21
click at [669, 240] on select "- None -" at bounding box center [411, 247] width 530 height 21
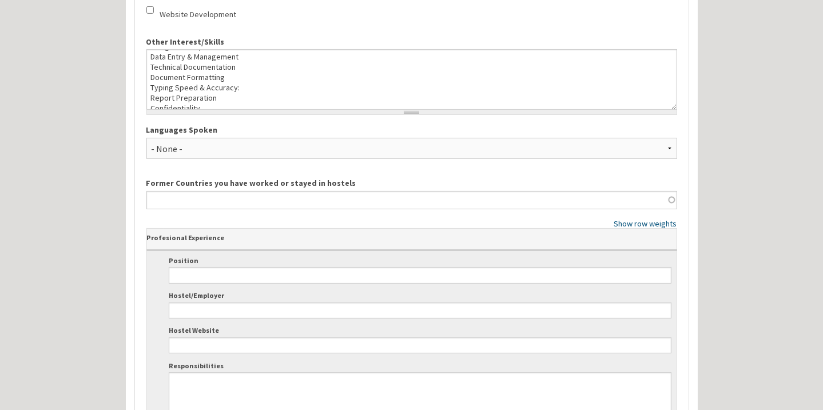
scroll to position [727, 0]
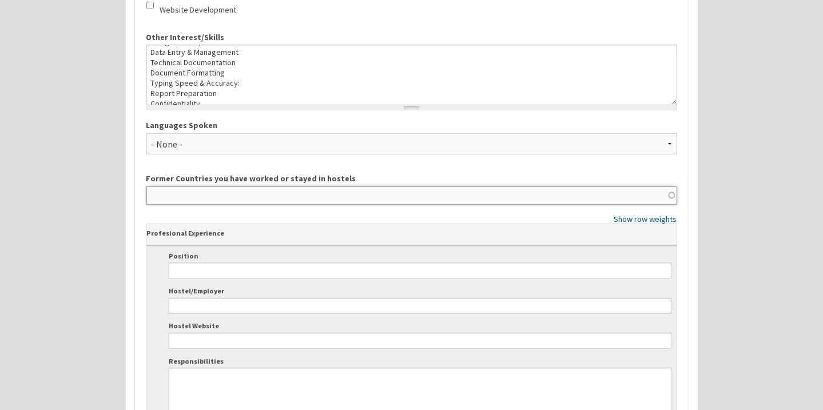
click at [268, 187] on input "Former Countries you have worked or stayed in hostels" at bounding box center [411, 195] width 530 height 18
click at [225, 189] on input "Former Countries you have worked or stayed in hostels" at bounding box center [411, 195] width 530 height 18
click at [461, 189] on input "Former Countries you have worked or stayed in hostels" at bounding box center [411, 195] width 530 height 18
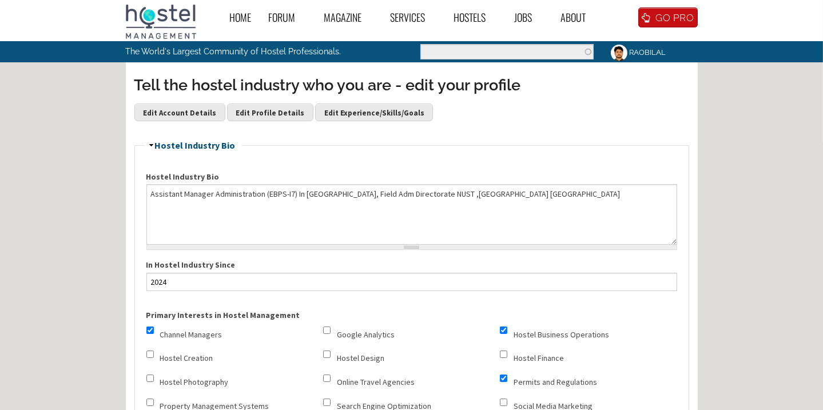
scroll to position [51, 0]
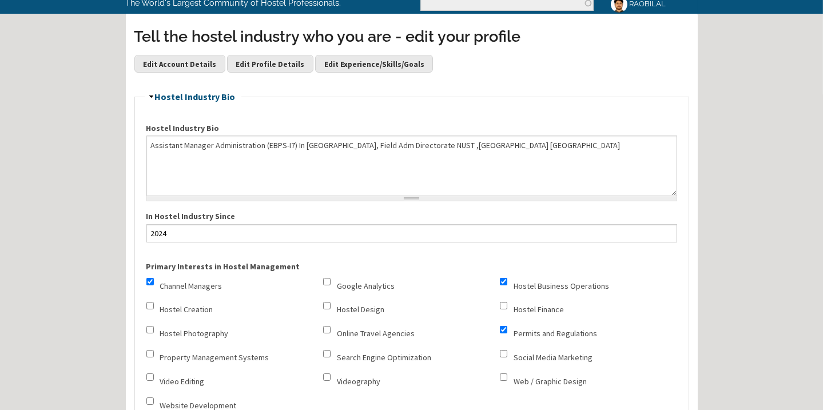
paste input "Hafiz Muhammad Bilal is an experienced administrative and operations profession…"
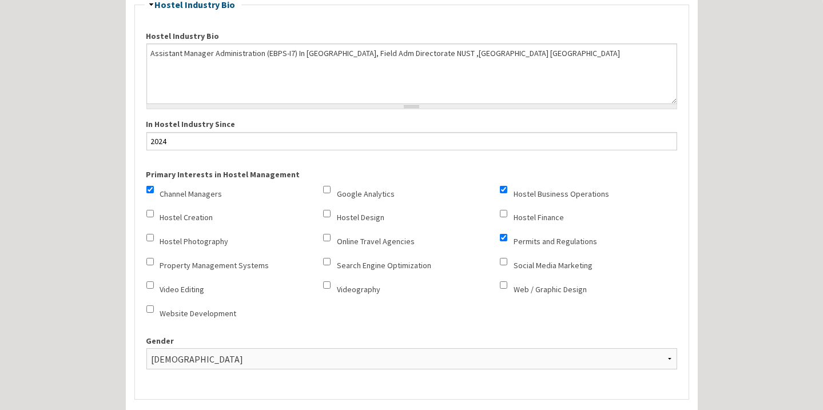
scroll to position [0, 0]
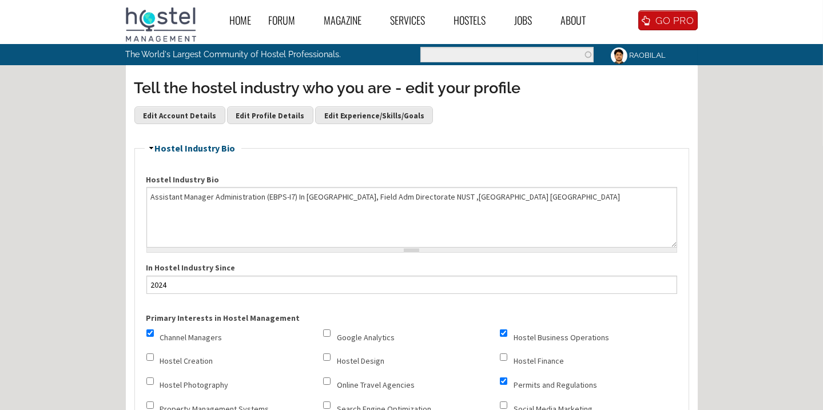
type input "Hafiz Muhammad Bilal is an experienced administrative and operations profession…"
click at [274, 200] on textarea "Assistant Manager Administration (EBPS-I7) In Hostel Branch, Field Adm Director…" at bounding box center [411, 217] width 530 height 61
paste textarea "Hafiz Muhammad Bilal is an experienced administrative and operations profession…"
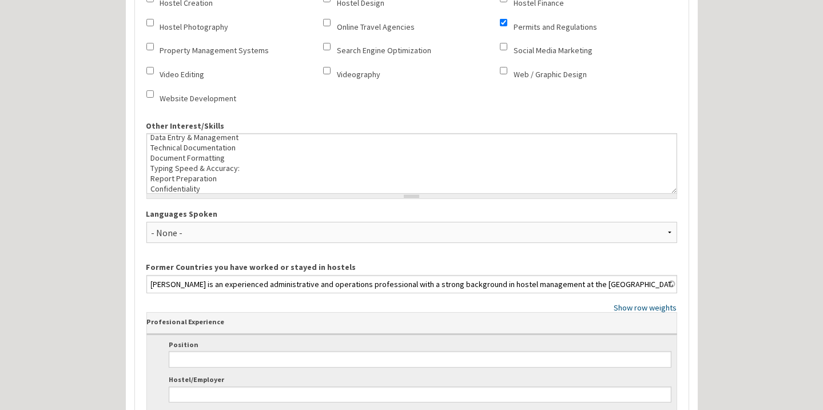
scroll to position [727, 0]
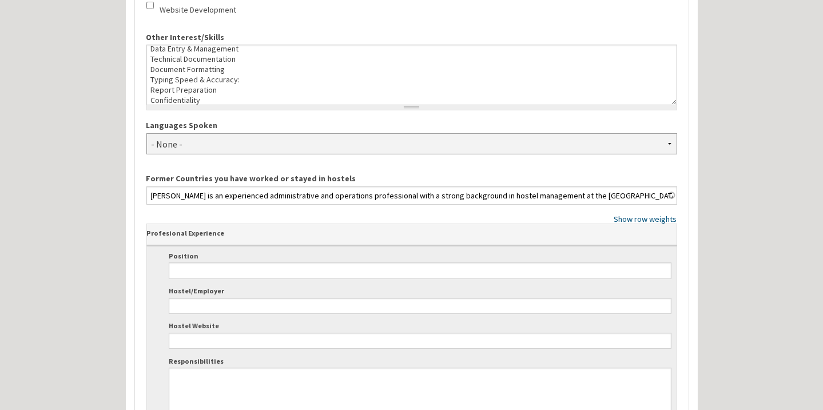
type textarea "Hafiz Muhammad Bilal is an experienced administrative and operations profession…"
click at [295, 147] on select "- None -" at bounding box center [411, 143] width 530 height 21
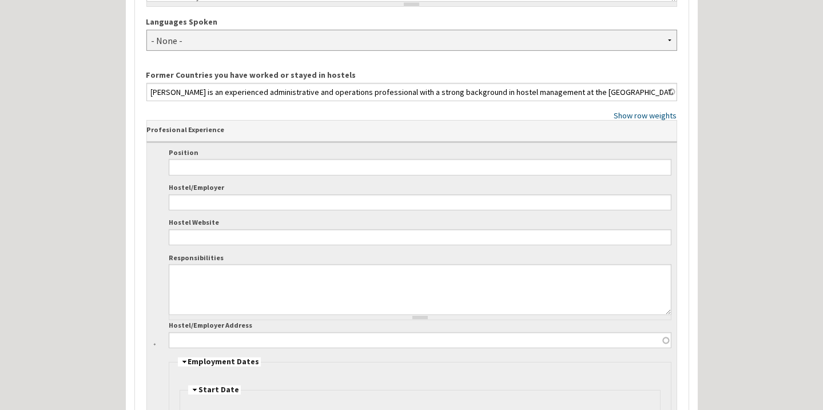
scroll to position [831, 0]
click at [301, 89] on input "Hafiz Muhammad Bilal is an experienced administrative and operations profession…" at bounding box center [411, 91] width 530 height 18
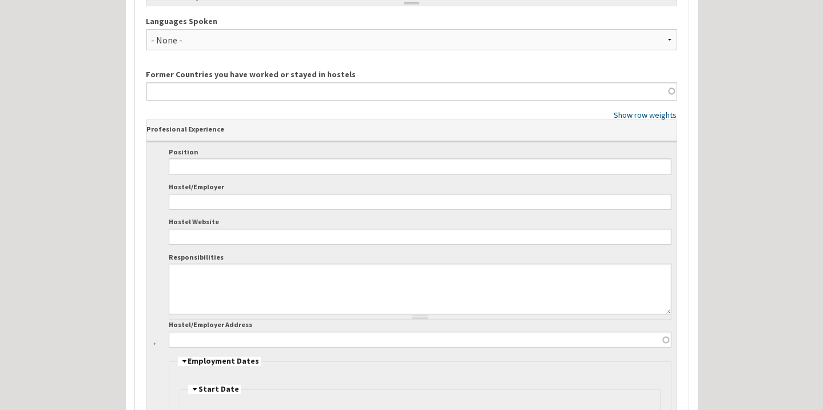
click at [452, 57] on div "Skills/Expertise Channel Managers Google Analytics Hostel Business Operations H…" at bounding box center [411, 167] width 530 height 830
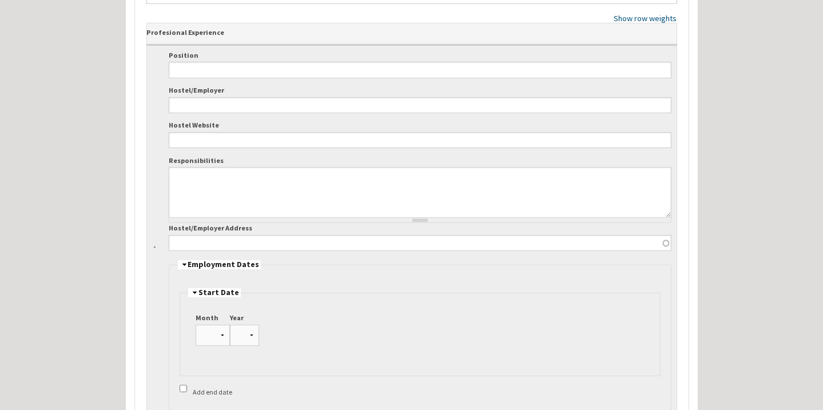
scroll to position [935, 0]
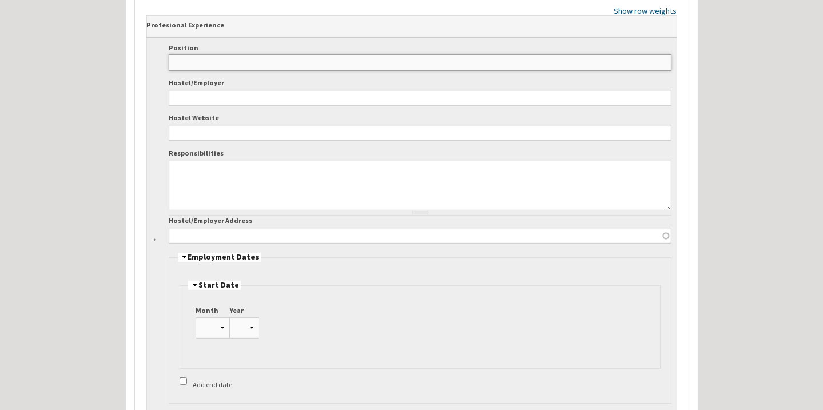
click at [333, 54] on input "Position" at bounding box center [420, 62] width 502 height 16
paste input "Assistant Manager Administration (EBPS-I7) In Hostel Branch, Field Adm Director…"
type input "Assistant Manager Administration (EBPS-I7) In Hostel Branch, Field Adm Director…"
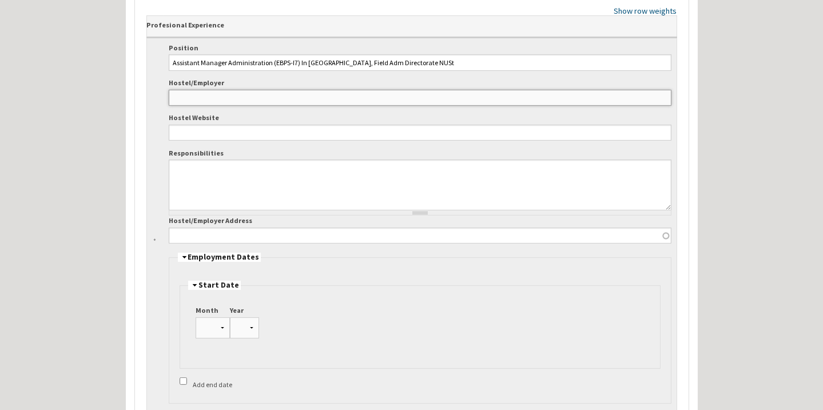
click at [256, 90] on input "Hostel/Employer" at bounding box center [420, 98] width 502 height 16
paste input "Assistant Manager Administration (EBPS-I7) In Hostel Branch, Field Adm Director…"
type input "Assistant Manager Administration (EBPS-I7) In Hostel Branch, Field Adm Director…"
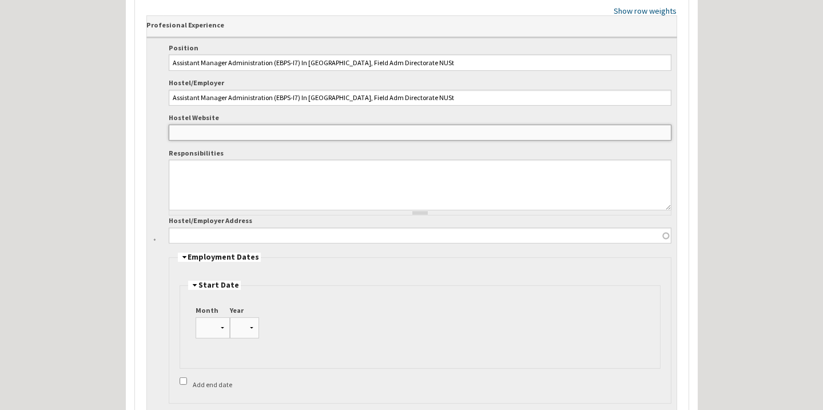
click at [347, 126] on input "Hostel Website" at bounding box center [420, 133] width 502 height 16
paste input "Assistant Manager Administration (EBPS-I7) In Hostel Branch, Field Adm Director…"
type input "Assistant Manager Administration (EBPS-I7) In Hostel Branch, Field Adm Director…"
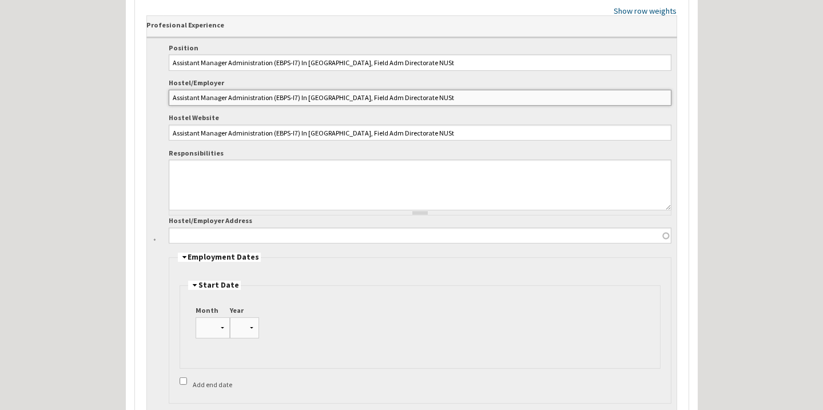
click at [399, 93] on input "Assistant Manager Administration (EBPS-I7) In Hostel Branch, Field Adm Director…" at bounding box center [420, 98] width 502 height 16
click at [446, 94] on input "Assistant Manager Administration (EBPS" at bounding box center [420, 98] width 502 height 16
type input "Assistant Manager HOSTEL"
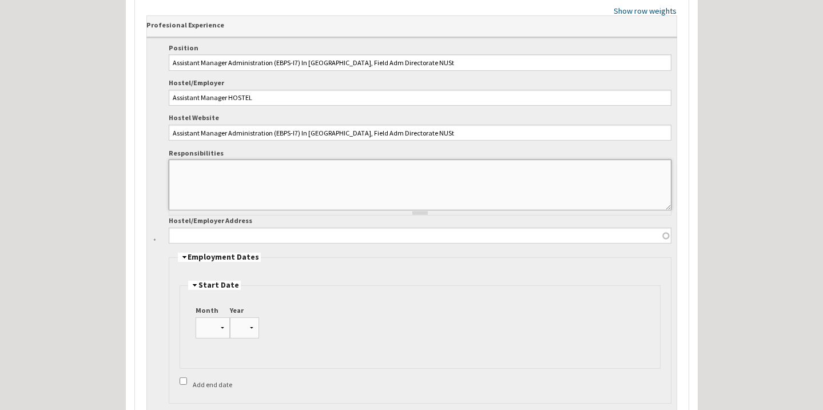
click at [348, 179] on textarea "Responsibilities" at bounding box center [420, 184] width 502 height 51
paste textarea "Ensured daily and timely task execution through the university-integrated E-Off…"
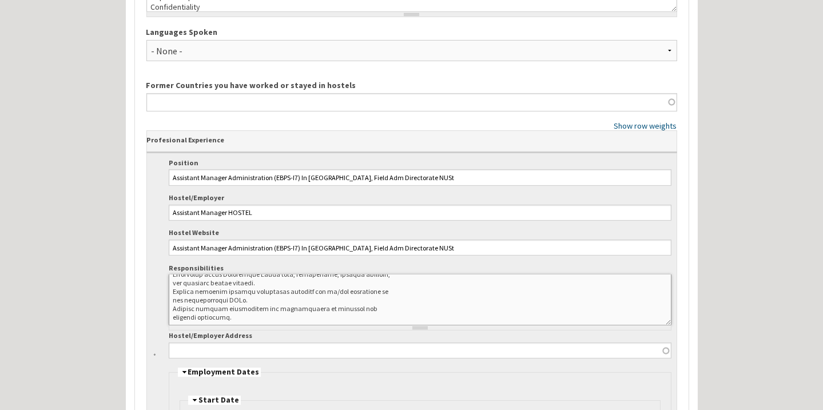
scroll to position [831, 0]
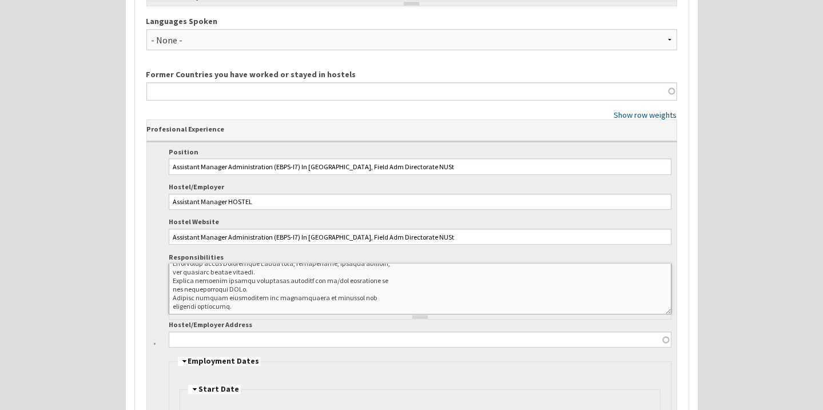
type textarea "Ensured daily and timely task execution through the university-integrated E-Off…"
click at [234, 233] on input "Assistant Manager Administration (EBPS-I7) In Hostel Branch, Field Adm Director…" at bounding box center [420, 237] width 502 height 16
paste input "http://www.nust.edu.pk/"
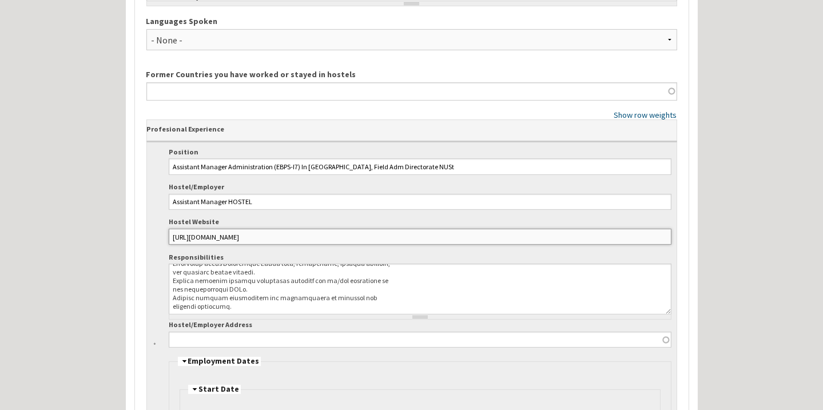
type input "http://www.nust.edu.pk/"
click at [270, 200] on input "Assistant Manager HOSTEL" at bounding box center [420, 202] width 502 height 16
click at [270, 200] on input "RAHMAT HOSTEL, NUST ISLAMAB" at bounding box center [420, 202] width 502 height 16
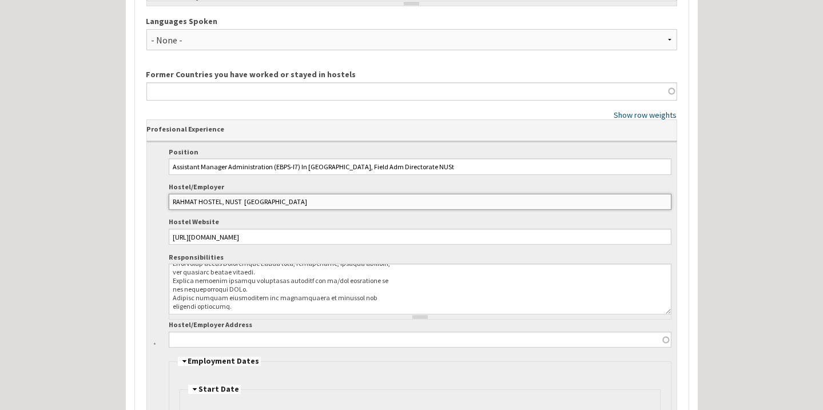
click at [243, 194] on input "RAHMAT HOSTEL, NUST ISLAMABAD" at bounding box center [420, 202] width 502 height 16
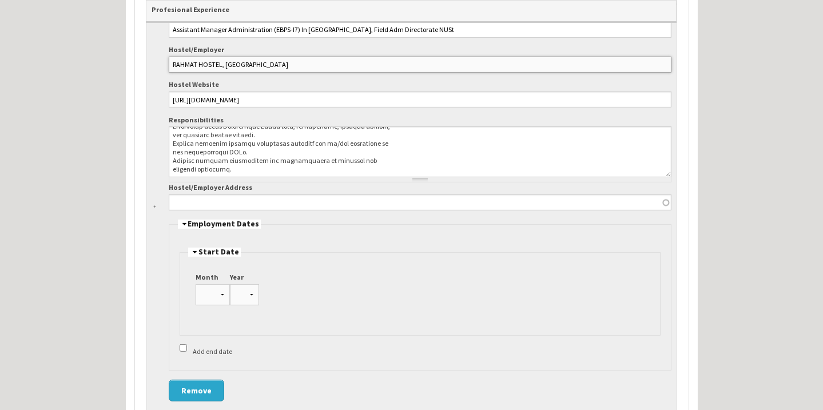
scroll to position [987, 0]
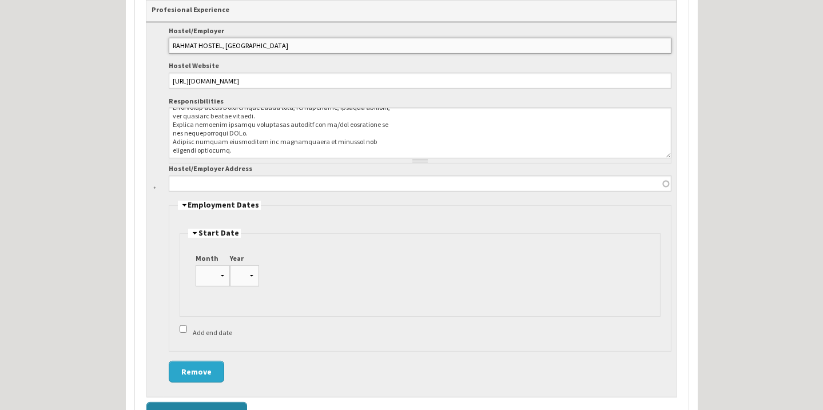
type input "RAHMAT HOSTEL, NUST UNIVERSITY ISLAMABAD"
click at [250, 178] on input "Hostel/Employer Address" at bounding box center [420, 183] width 502 height 16
paste input "National University of Sciences & Technology Sector H-I2, Islamabad, Pakistan"
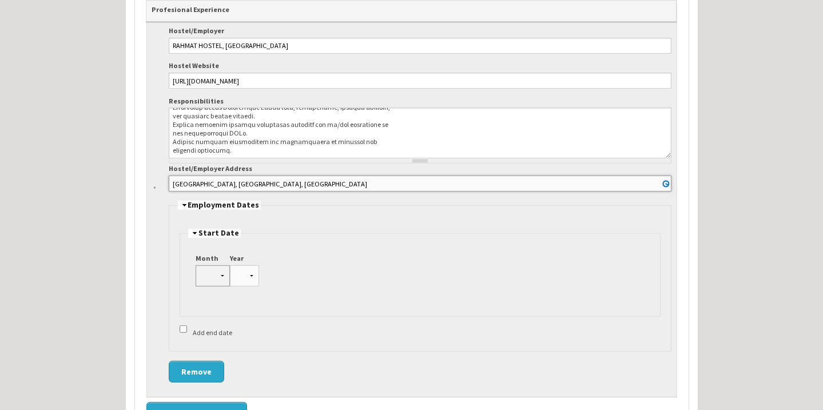
type input "National University of Sciences & Technology Sector H-I2, Islamabad, Pakistan"
click at [210, 269] on select "Jan Feb Mar Apr May Jun Jul Aug Sep Oct Nov Dec" at bounding box center [212, 275] width 34 height 21
select select "8"
click at [195, 265] on select "Jan Feb Mar Apr May Jun Jul Aug Sep Oct Nov Dec" at bounding box center [212, 275] width 34 height 21
click at [234, 272] on select "1975 1976 1977 1978 1979 1980 1981 1982 1983 1984 1985 1986 1987 1988 1989 1990…" at bounding box center [244, 275] width 29 height 21
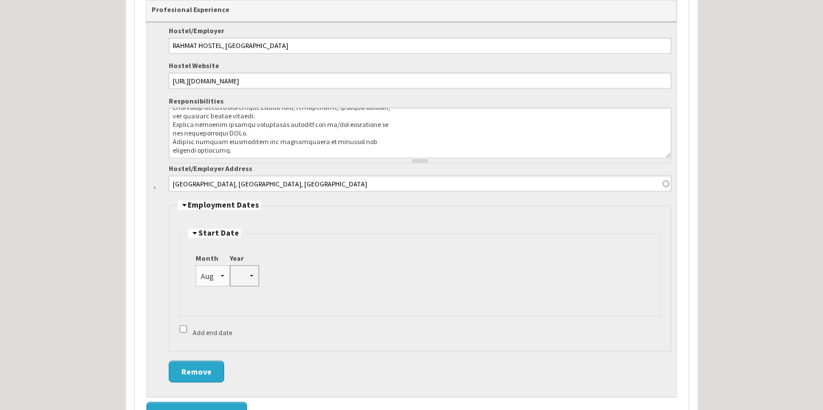
select select "2024"
click at [230, 265] on select "1975 1976 1977 1978 1979 1980 1981 1982 1983 1984 1985 1986 1987 1988 1989 1990…" at bounding box center [244, 275] width 29 height 21
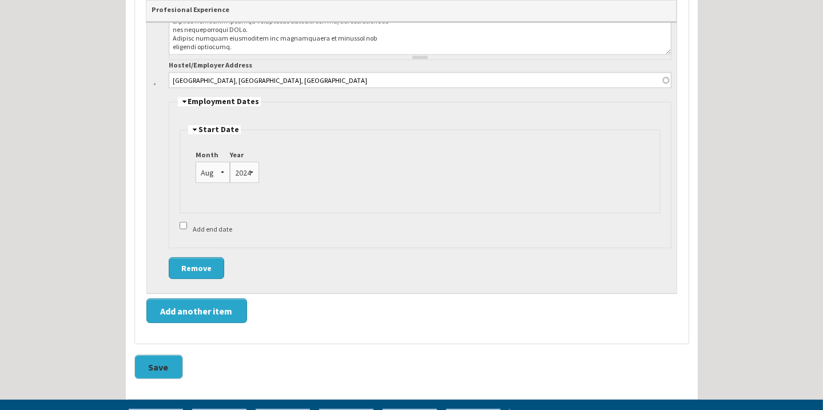
scroll to position [1091, 0]
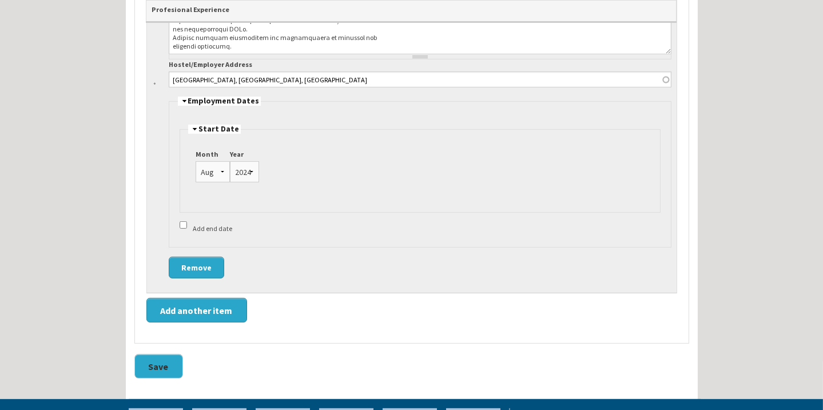
click at [183, 221] on input "Add end date" at bounding box center [182, 224] width 7 height 7
checkbox input "true"
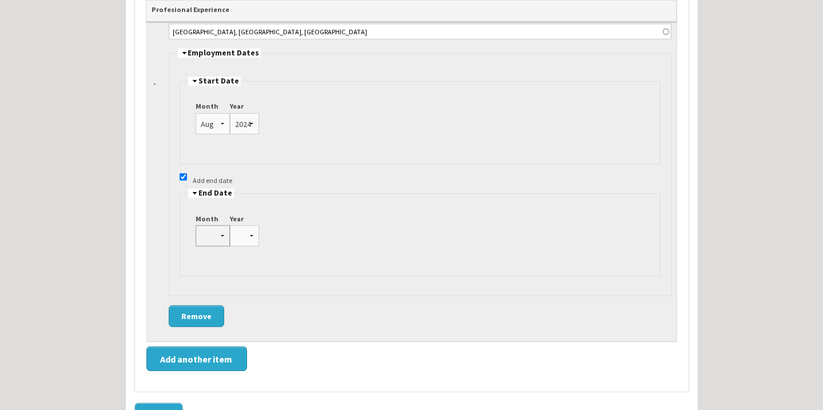
click at [210, 233] on select "Jan Feb Mar Apr May Jun Jul Aug Sep Oct Nov Dec" at bounding box center [212, 235] width 34 height 21
select select "6"
click at [195, 225] on select "Jan Feb Mar Apr May Jun Jul Aug Sep Oct Nov Dec" at bounding box center [212, 235] width 34 height 21
click at [238, 231] on select "1975 1976 1977 1978 1979 1980 1981 1982 1983 1984 1985 1986 1987 1988 1989 1990…" at bounding box center [244, 235] width 29 height 21
select select "2025"
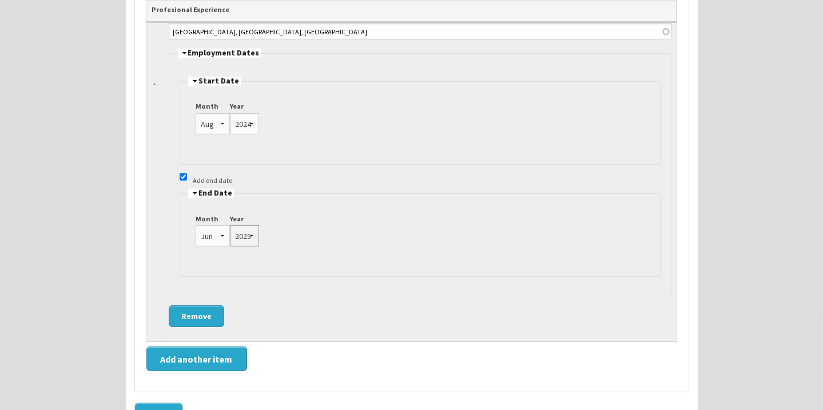
click at [230, 225] on select "1975 1976 1977 1978 1979 1980 1981 1982 1983 1984 1985 1986 1987 1988 1989 1990…" at bounding box center [244, 235] width 29 height 21
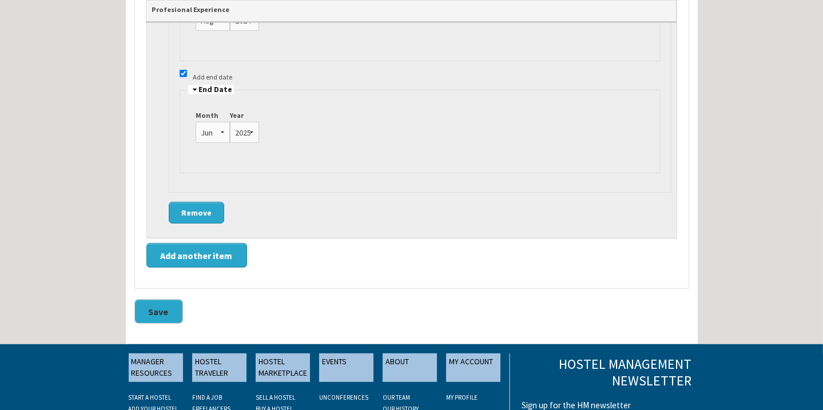
scroll to position [1243, 0]
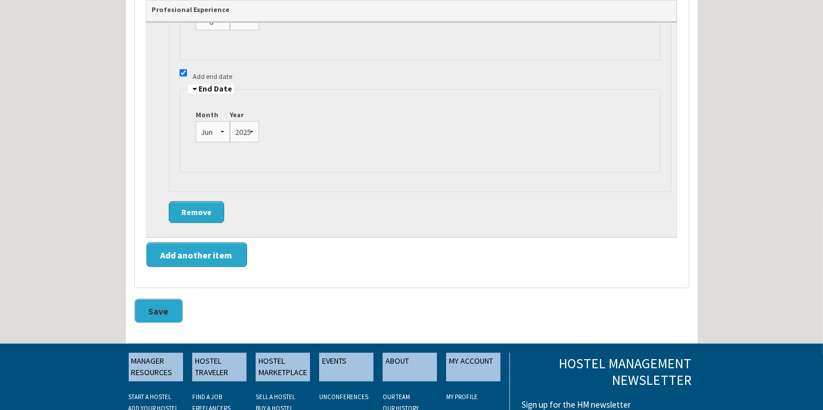
click at [158, 298] on button "Save" at bounding box center [158, 310] width 49 height 25
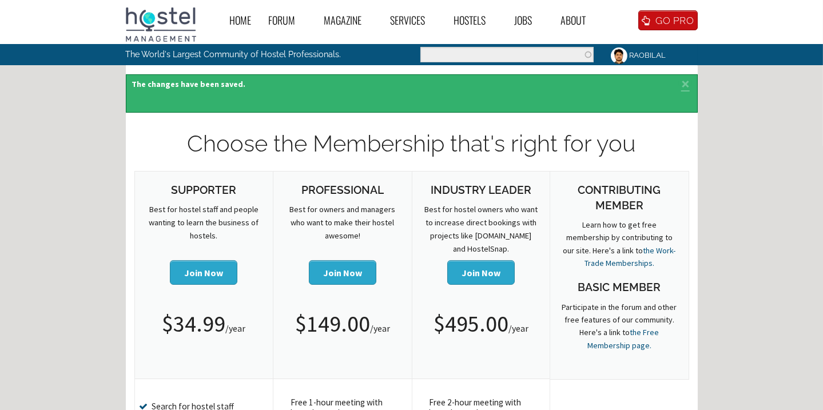
click at [620, 53] on img at bounding box center [619, 56] width 20 height 20
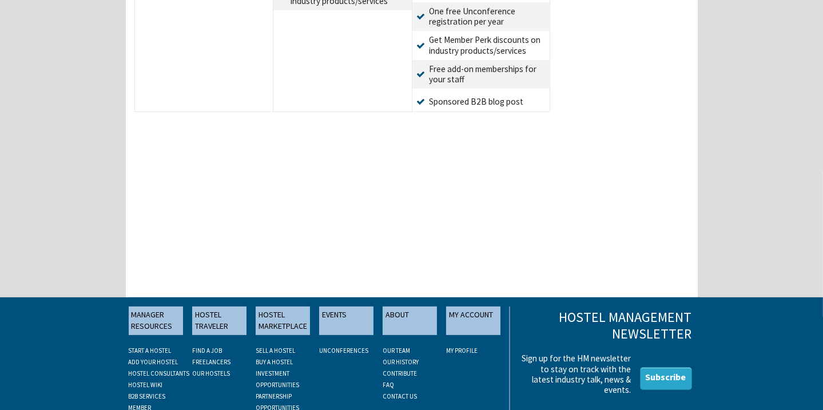
scroll to position [772, 0]
